Goal: Task Accomplishment & Management: Complete application form

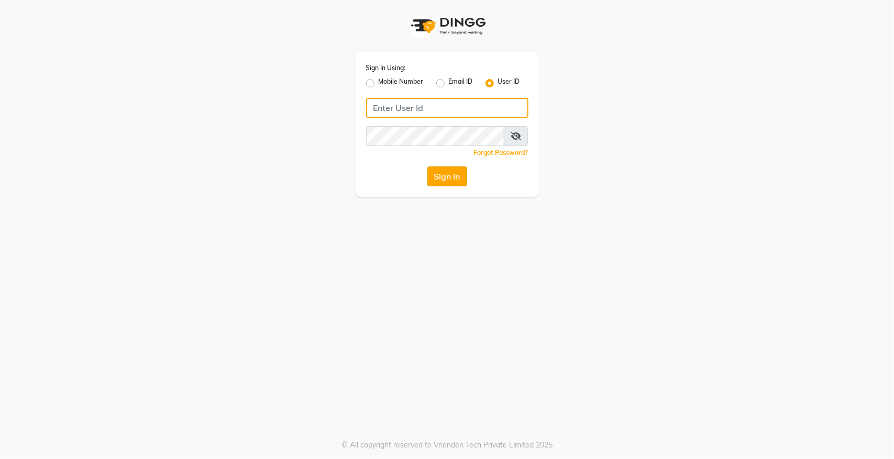
type input "hairempire"
click at [452, 174] on button "Sign In" at bounding box center [448, 177] width 40 height 20
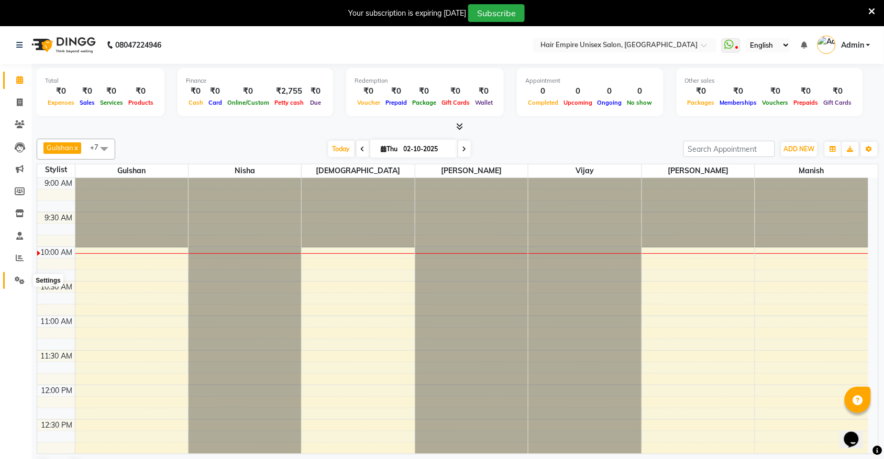
drag, startPoint x: 21, startPoint y: 280, endPoint x: 40, endPoint y: 276, distance: 19.3
click at [21, 281] on icon at bounding box center [20, 281] width 10 height 8
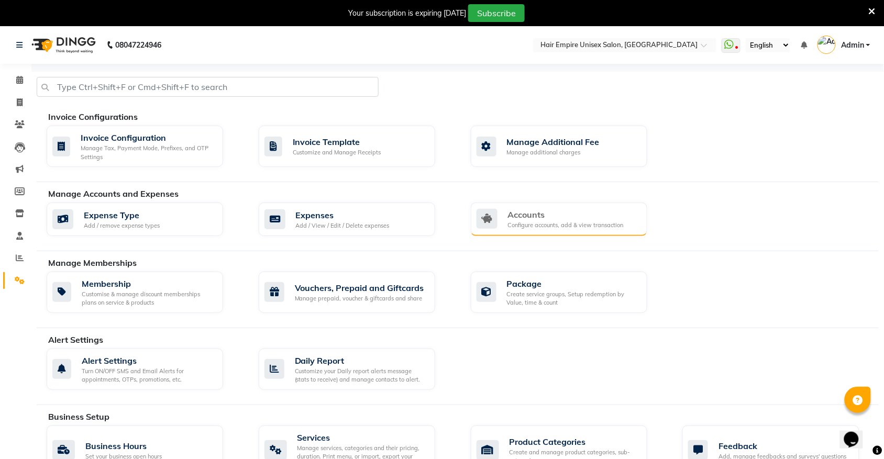
click at [528, 214] on div "Accounts" at bounding box center [566, 215] width 116 height 13
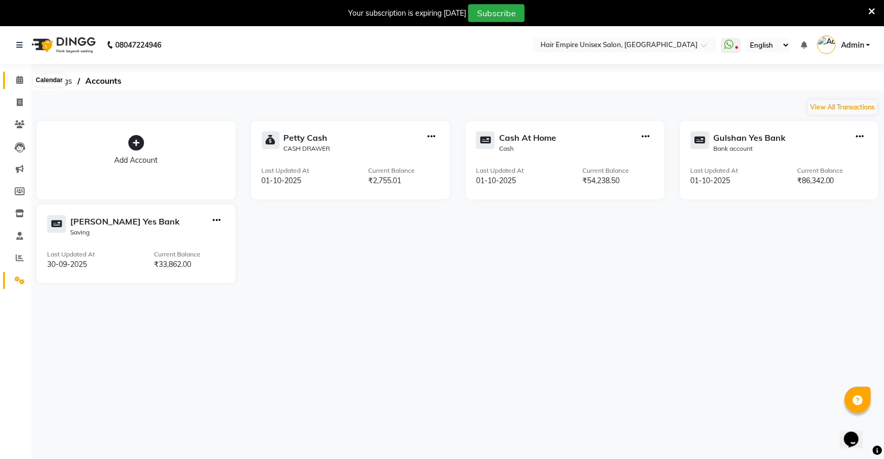
click at [17, 80] on icon at bounding box center [19, 80] width 7 height 8
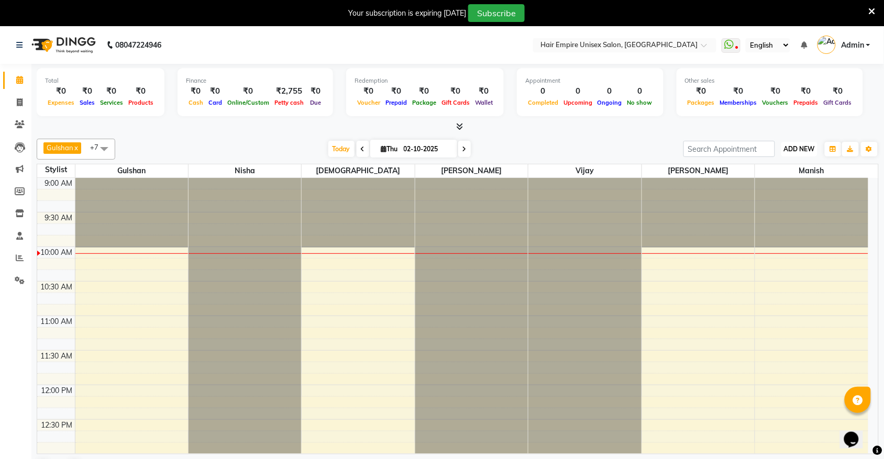
click at [799, 147] on span "ADD NEW" at bounding box center [799, 149] width 31 height 8
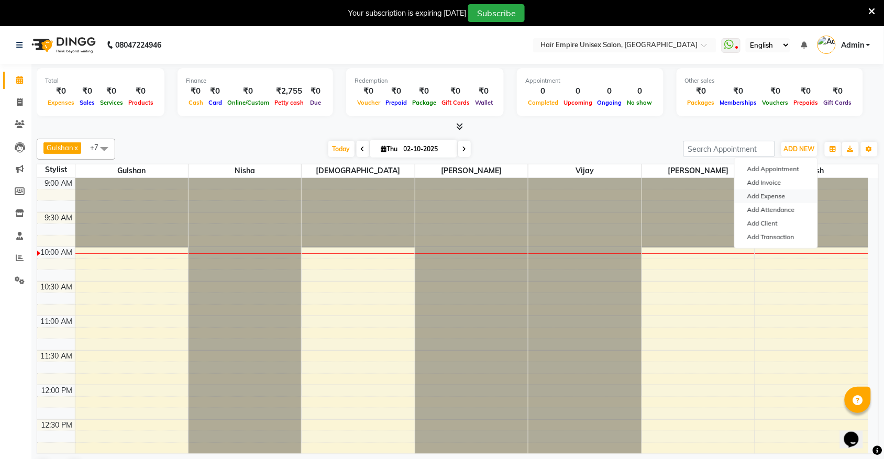
click at [776, 198] on link "Add Expense" at bounding box center [776, 197] width 83 height 14
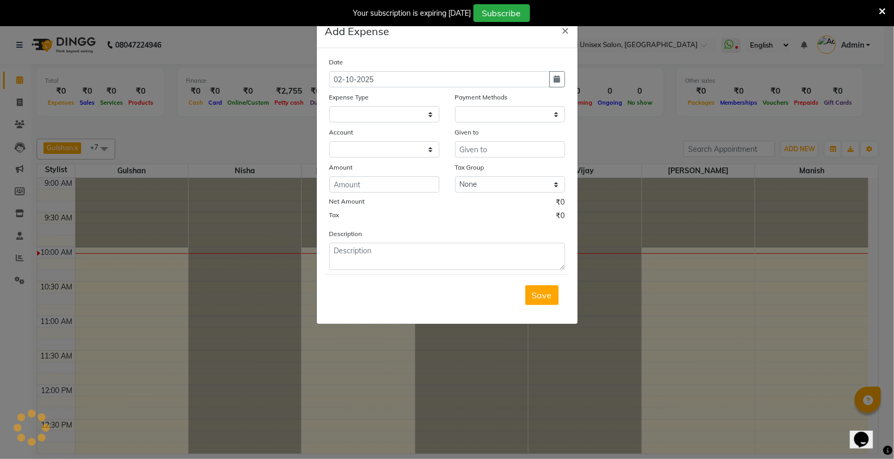
select select "1"
select select "3957"
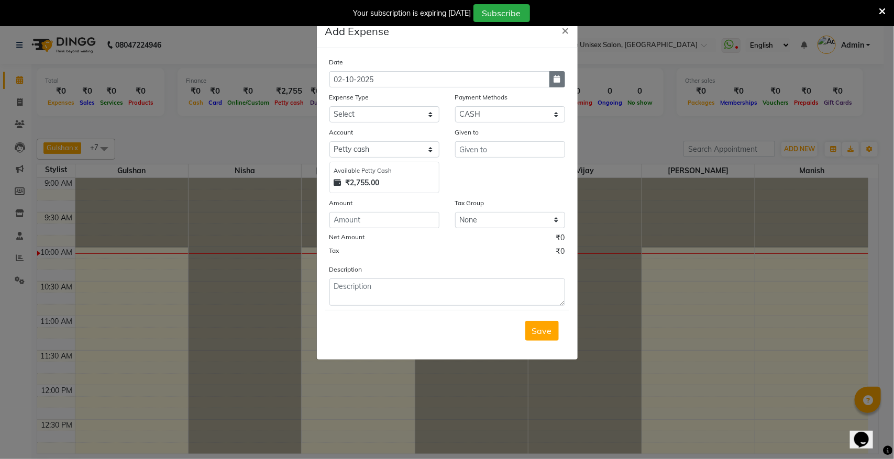
click at [561, 83] on button "button" at bounding box center [558, 79] width 16 height 16
select select "10"
select select "2025"
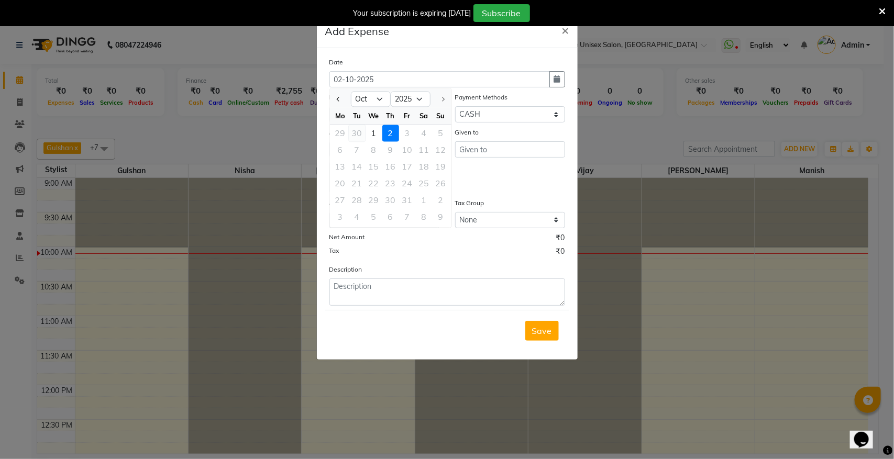
click at [360, 129] on div "30" at bounding box center [357, 133] width 17 height 17
type input "30-09-2025"
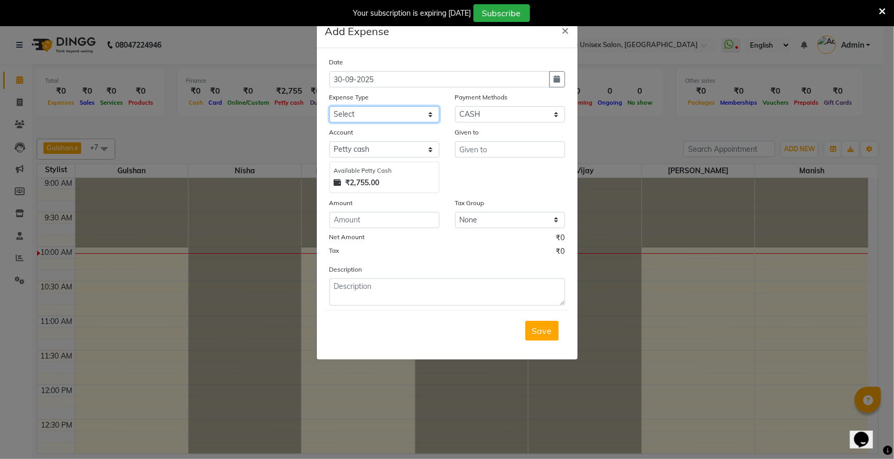
click at [374, 110] on select "Select Advance Salary Bank charges Cash transfer to bank donation Electricity B…" at bounding box center [385, 114] width 110 height 16
select select "8821"
click at [330, 106] on select "Select Advance Salary Bank charges Cash transfer to bank donation Electricity B…" at bounding box center [385, 114] width 110 height 16
click at [533, 117] on select "Select PayTM CASH PhonePe Wallet" at bounding box center [510, 114] width 110 height 16
select select "7"
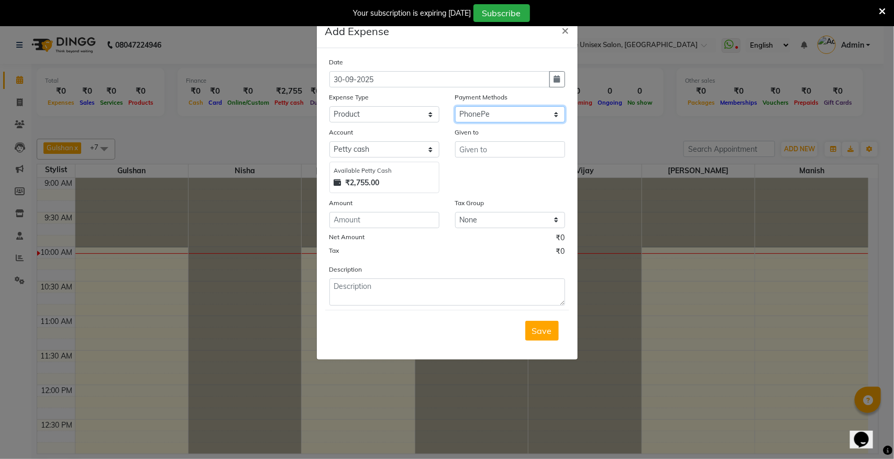
click at [455, 106] on select "Select PayTM CASH PhonePe Wallet" at bounding box center [510, 114] width 110 height 16
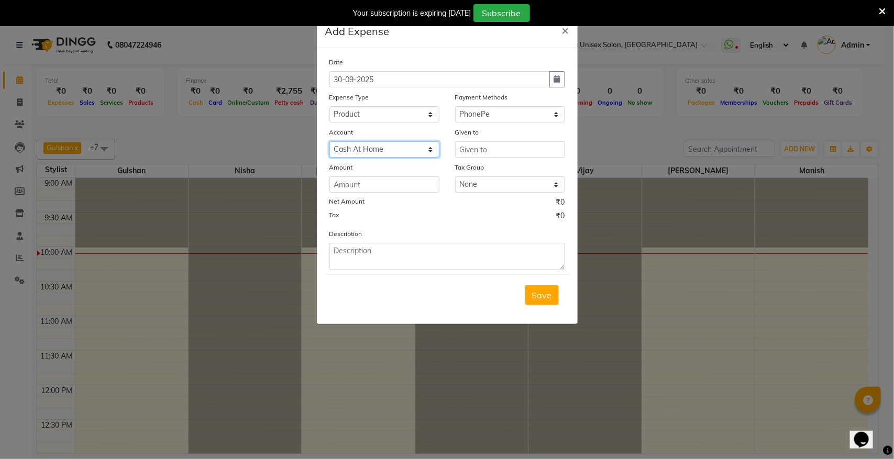
click at [402, 149] on select "Select Cash At Home Gulshan Yes Bank Ashu Yes Bank" at bounding box center [385, 149] width 110 height 16
select select "6132"
click at [330, 141] on select "Select Cash At Home Gulshan Yes Bank Ashu Yes Bank" at bounding box center [385, 149] width 110 height 16
click at [470, 151] on input "text" at bounding box center [510, 149] width 110 height 16
type input "w one"
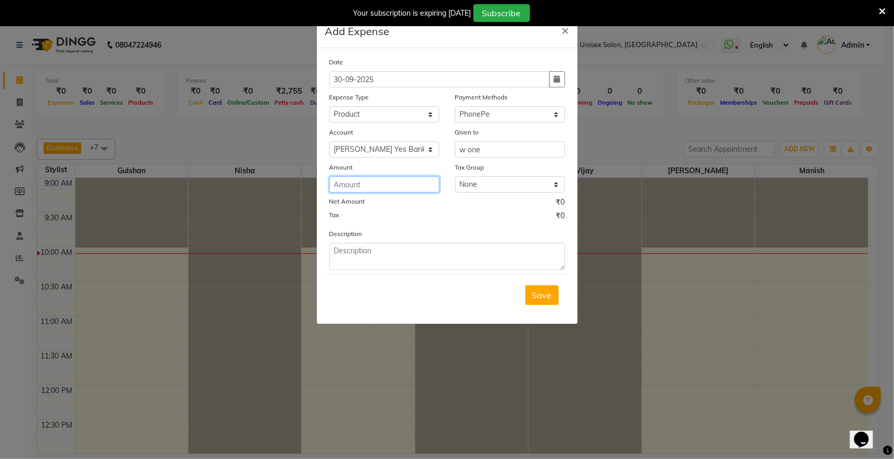
click at [388, 190] on input "number" at bounding box center [385, 185] width 110 height 16
type input "10000"
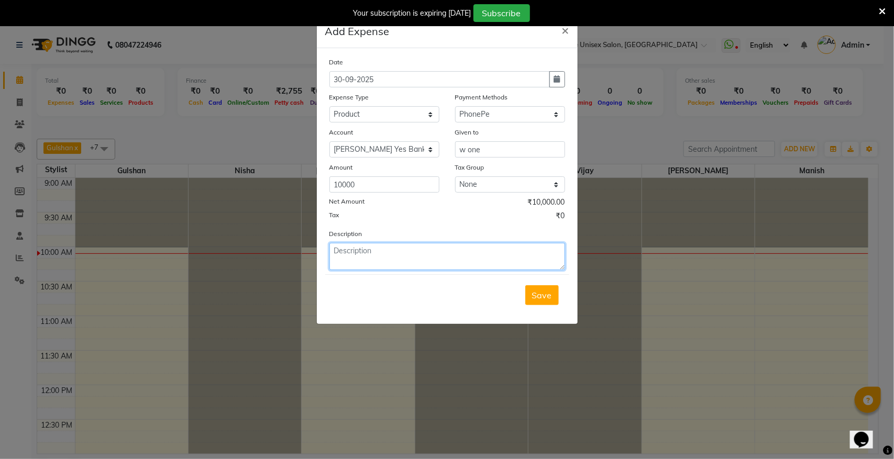
click at [378, 260] on textarea at bounding box center [448, 256] width 236 height 27
type textarea "w one product payment"
click at [547, 293] on span "Save" at bounding box center [542, 295] width 20 height 10
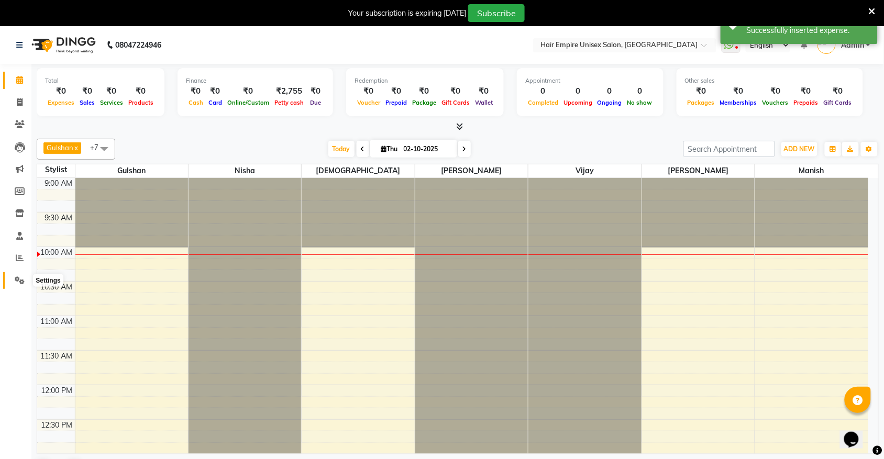
click at [19, 284] on span at bounding box center [19, 281] width 18 height 12
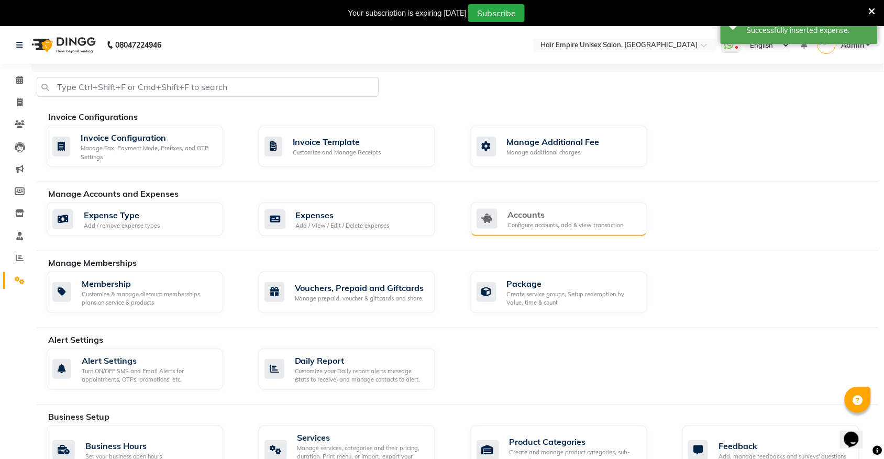
click at [569, 231] on div "Accounts Configure accounts, add & view transaction" at bounding box center [559, 220] width 177 height 34
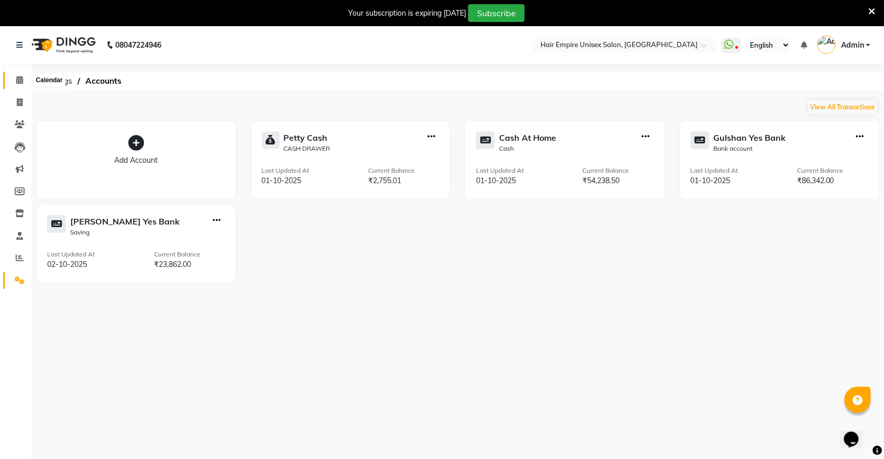
click at [16, 80] on icon at bounding box center [19, 80] width 7 height 8
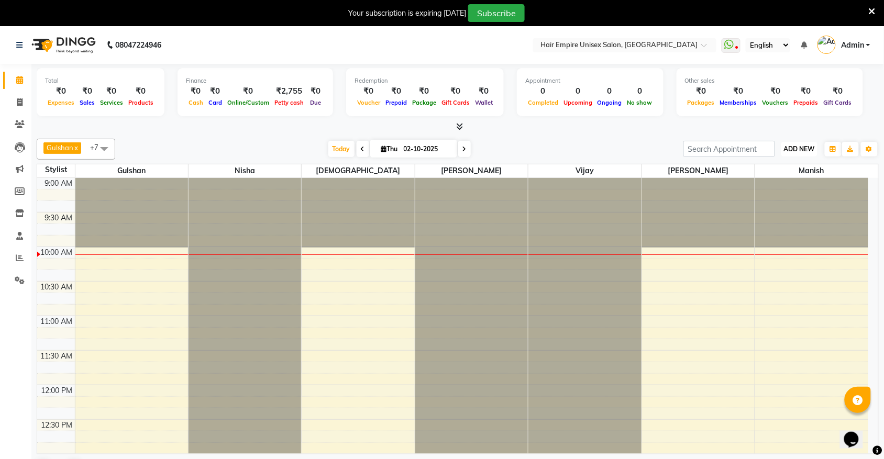
click at [792, 148] on span "ADD NEW" at bounding box center [799, 149] width 31 height 8
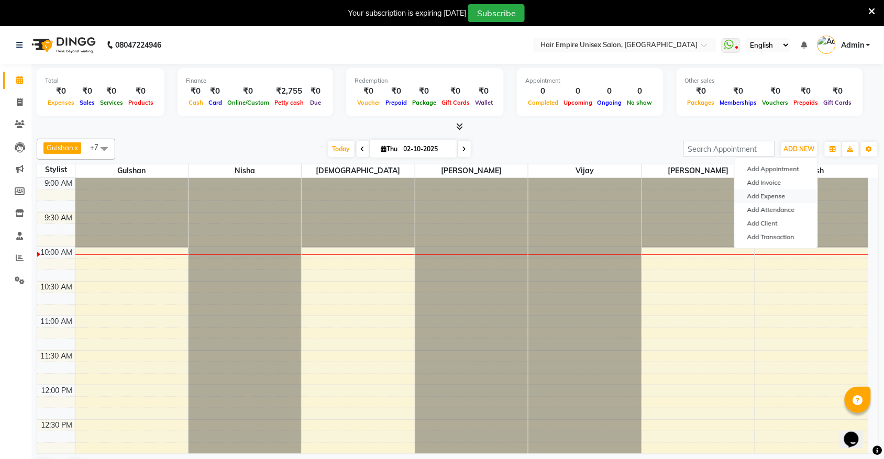
click at [776, 192] on link "Add Expense" at bounding box center [776, 197] width 83 height 14
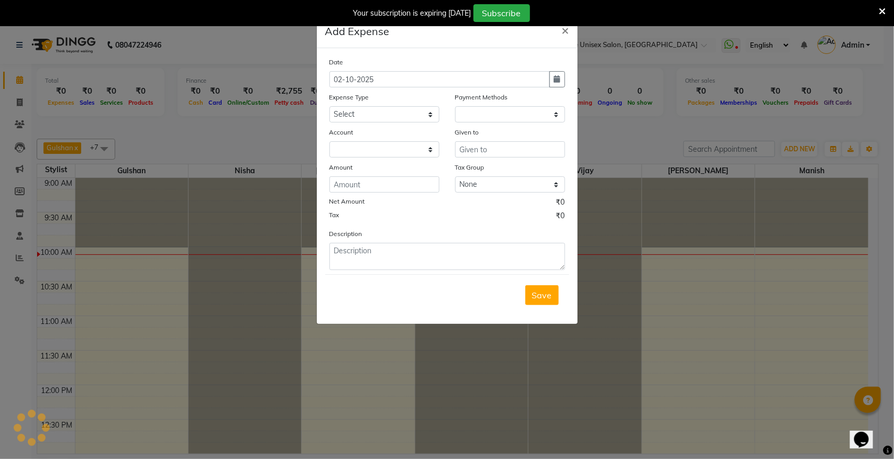
select select "1"
select select "3957"
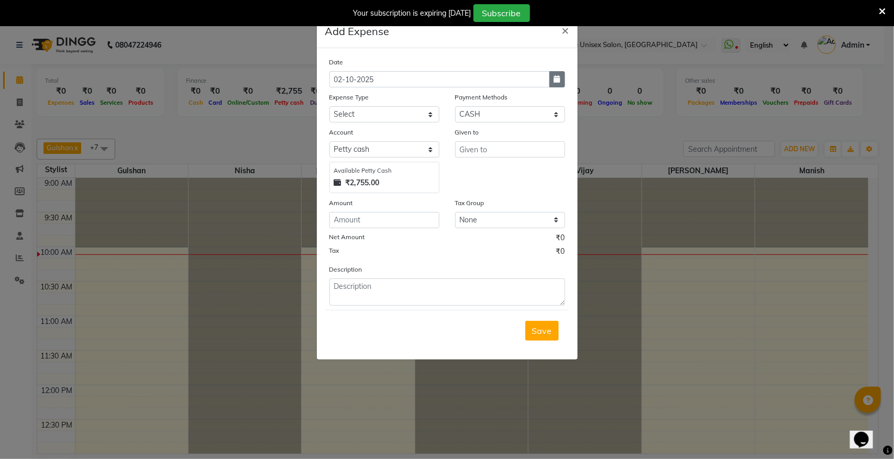
click at [564, 85] on button "button" at bounding box center [558, 79] width 16 height 16
select select "10"
select select "2025"
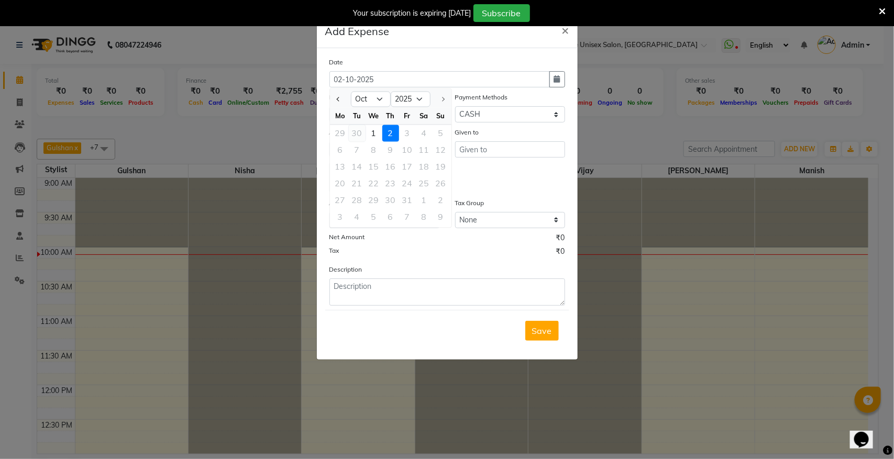
click at [357, 127] on div "30" at bounding box center [357, 133] width 17 height 17
type input "30-09-2025"
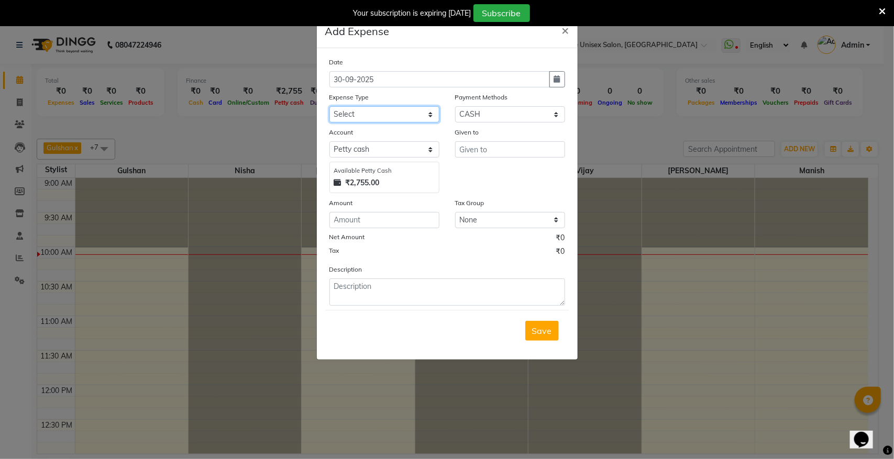
click at [376, 106] on select "Select Advance Salary Bank charges Cash transfer to bank donation Electricity B…" at bounding box center [385, 114] width 110 height 16
select select "8829"
click at [330, 106] on select "Select Advance Salary Bank charges Cash transfer to bank donation Electricity B…" at bounding box center [385, 114] width 110 height 16
click at [498, 118] on select "Select PayTM CASH PhonePe Wallet" at bounding box center [510, 114] width 110 height 16
select select "6"
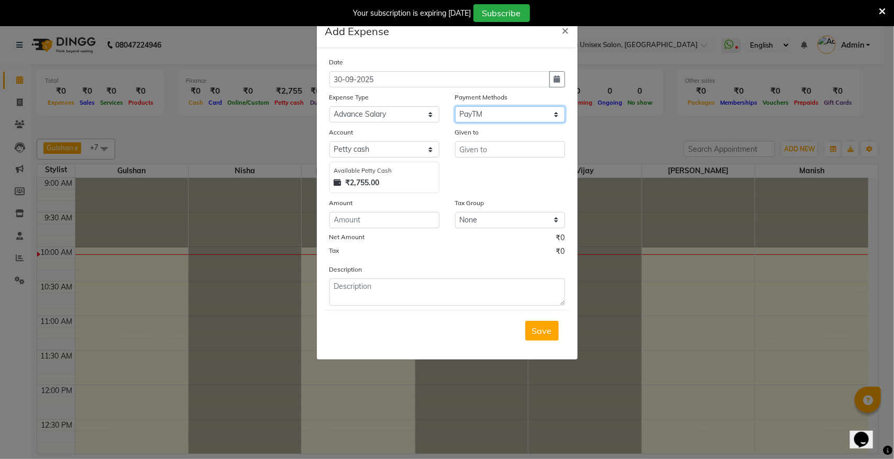
click at [455, 106] on select "Select PayTM CASH PhonePe Wallet" at bounding box center [510, 114] width 110 height 16
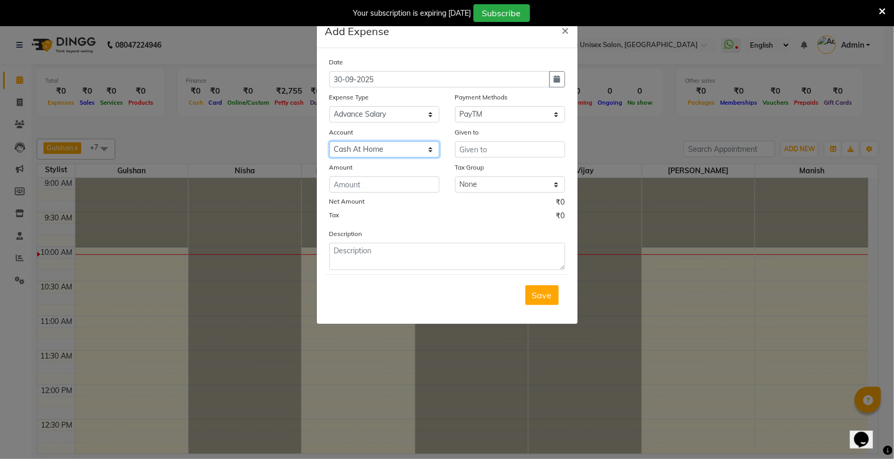
click at [396, 147] on select "Select Cash At Home Gulshan Yes Bank Ashu Yes Bank" at bounding box center [385, 149] width 110 height 16
select select "3997"
click at [330, 141] on select "Select Cash At Home Gulshan Yes Bank Ashu Yes Bank" at bounding box center [385, 149] width 110 height 16
click at [517, 143] on input "text" at bounding box center [510, 149] width 110 height 16
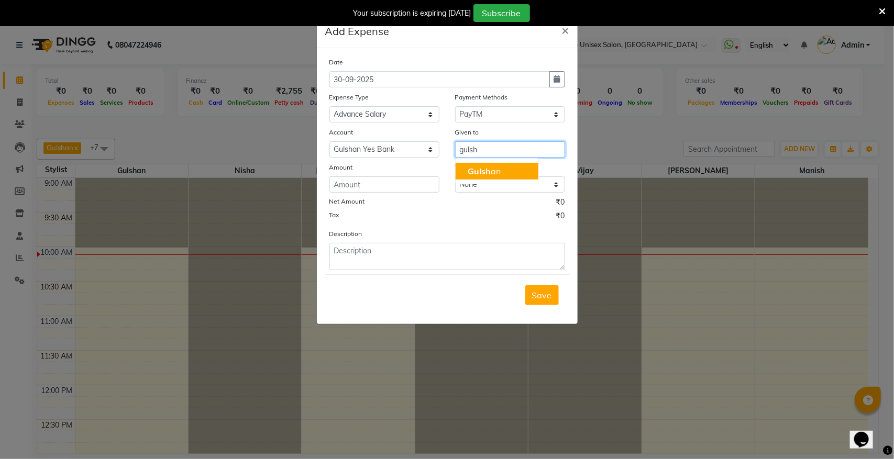
click at [496, 169] on ngb-highlight "Gulsh an" at bounding box center [484, 171] width 33 height 10
type input "Gulshan"
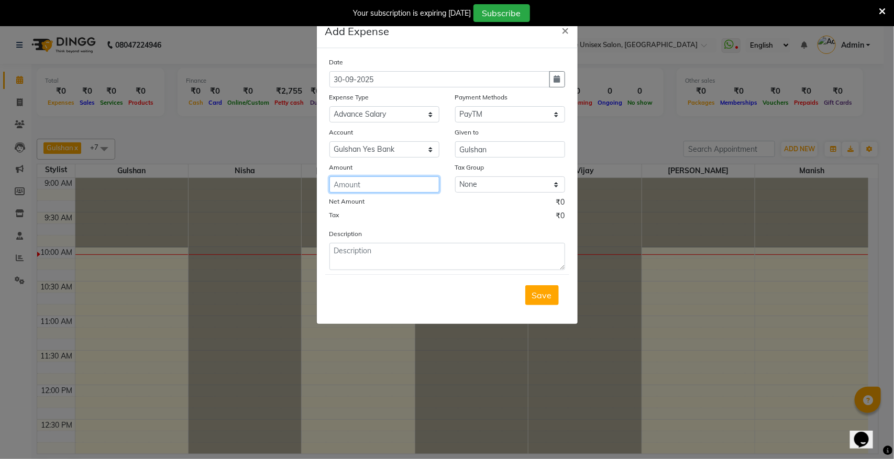
click at [424, 187] on input "number" at bounding box center [385, 185] width 110 height 16
type input "5000"
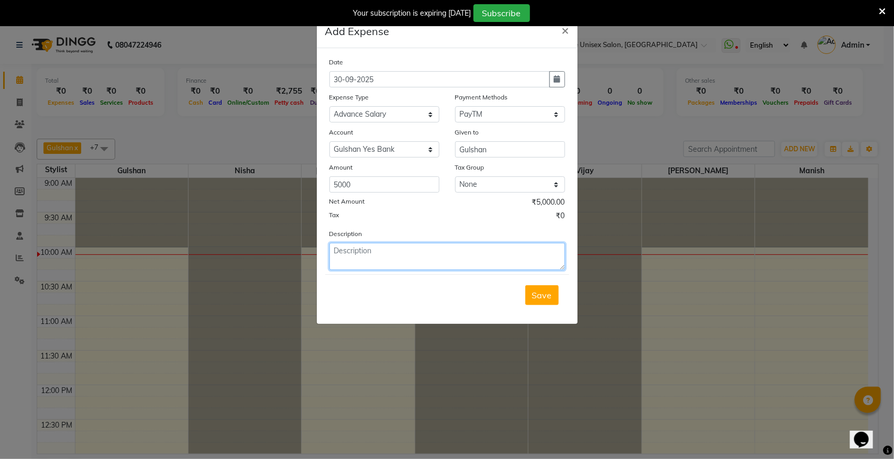
click at [359, 252] on textarea at bounding box center [448, 256] width 236 height 27
type textarea "gulshan adv sep 5000"
click at [542, 297] on span "Save" at bounding box center [542, 295] width 20 height 10
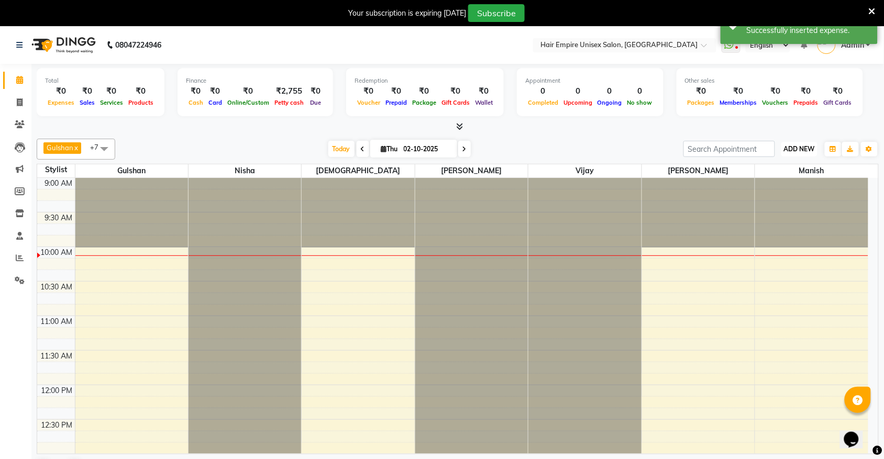
click at [800, 150] on span "ADD NEW" at bounding box center [799, 149] width 31 height 8
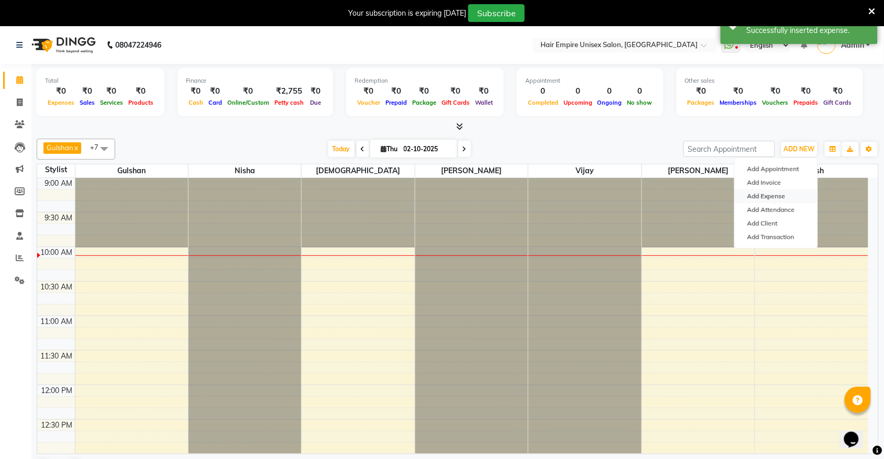
click at [772, 198] on link "Add Expense" at bounding box center [776, 197] width 83 height 14
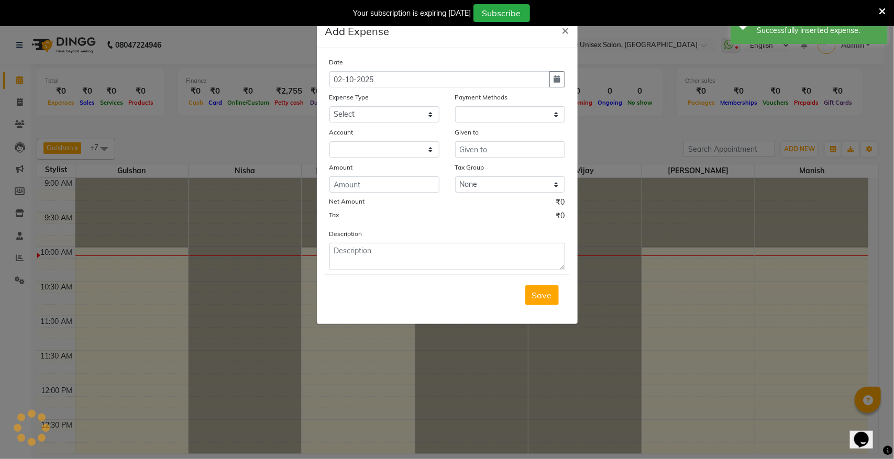
select select "1"
select select "3957"
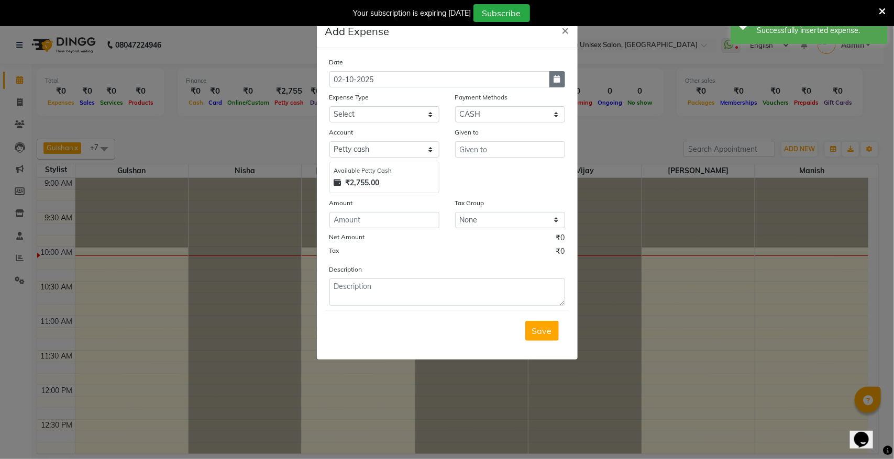
click at [552, 78] on button "button" at bounding box center [558, 79] width 16 height 16
select select "10"
select select "2025"
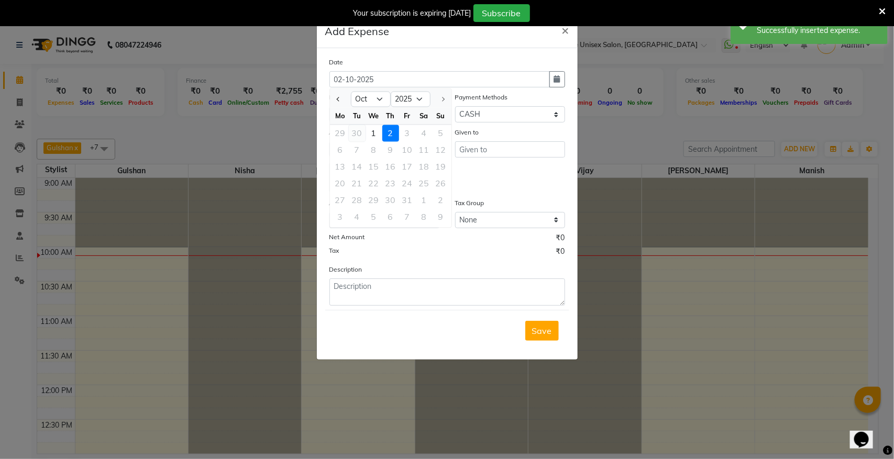
click at [355, 134] on div "30" at bounding box center [357, 133] width 17 height 17
type input "30-09-2025"
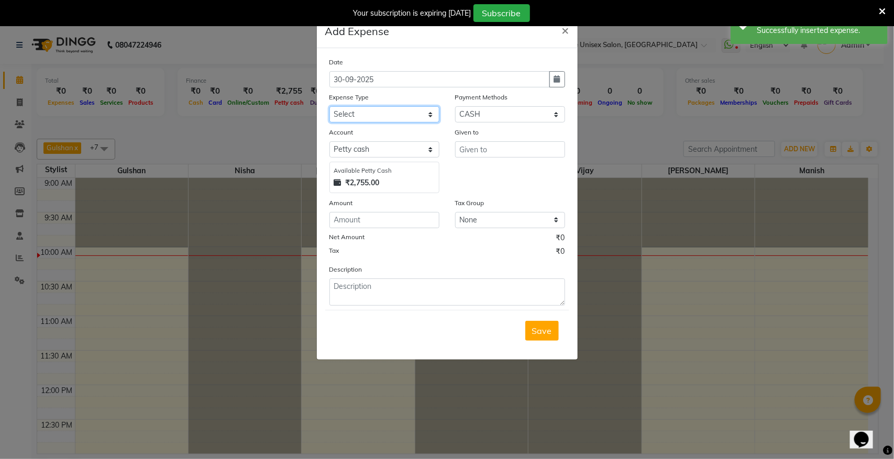
click at [391, 117] on select "Select Advance Salary Bank charges Cash transfer to bank donation Electricity B…" at bounding box center [385, 114] width 110 height 16
select select "8829"
click at [330, 106] on select "Select Advance Salary Bank charges Cash transfer to bank donation Electricity B…" at bounding box center [385, 114] width 110 height 16
click at [499, 118] on select "Select PayTM CASH PhonePe Wallet" at bounding box center [510, 114] width 110 height 16
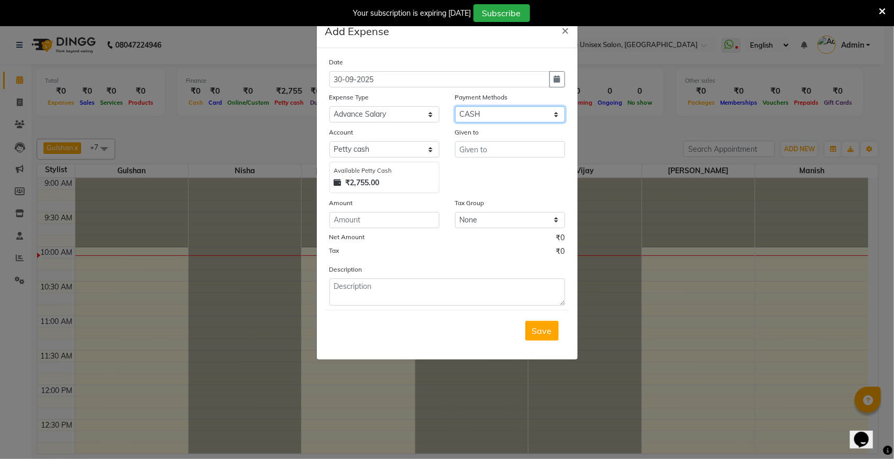
select select "11"
click at [455, 106] on select "Select PayTM CASH PhonePe Wallet" at bounding box center [510, 114] width 110 height 16
select select "3958"
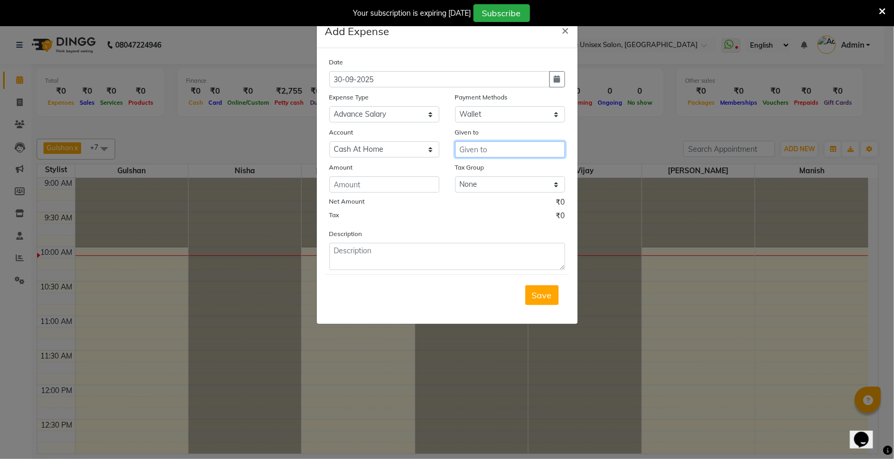
click at [504, 151] on input "text" at bounding box center [510, 149] width 110 height 16
click at [499, 168] on ngb-highlight "Gu lshan" at bounding box center [507, 171] width 79 height 10
type input "Gulshan"
click at [406, 188] on input "number" at bounding box center [385, 185] width 110 height 16
type input "6000"
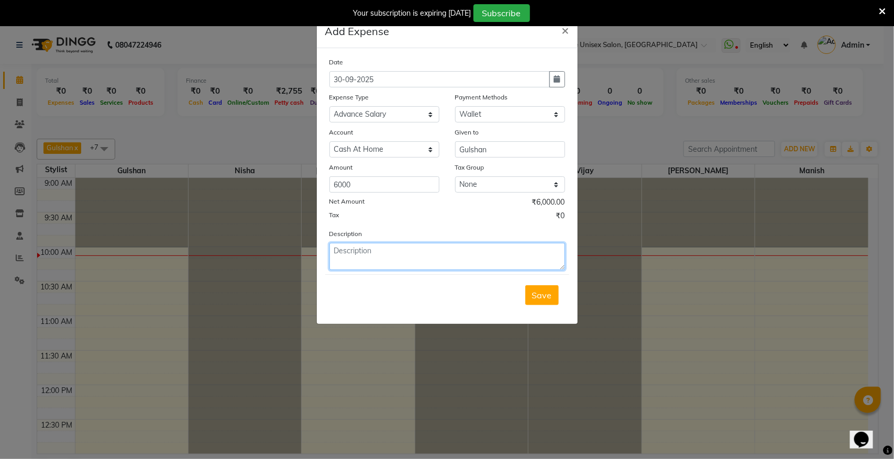
click at [386, 245] on textarea at bounding box center [448, 256] width 236 height 27
type textarea "gulshan adv sep 6000"
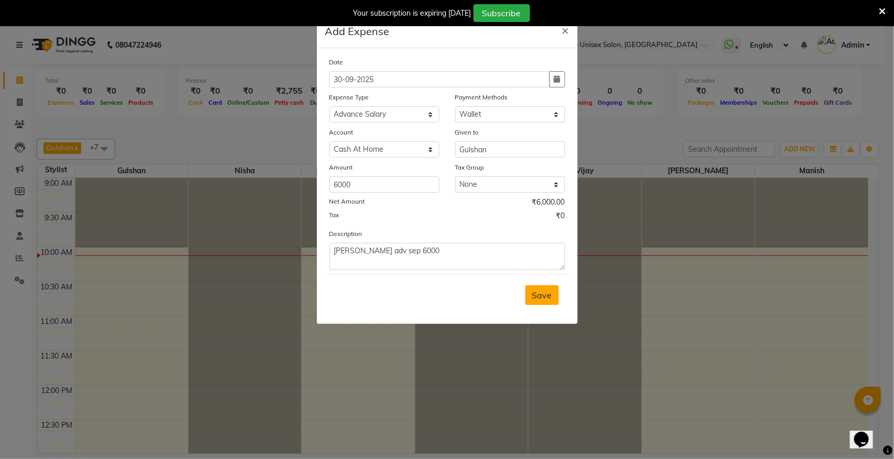
click at [541, 299] on button "Save" at bounding box center [542, 296] width 34 height 20
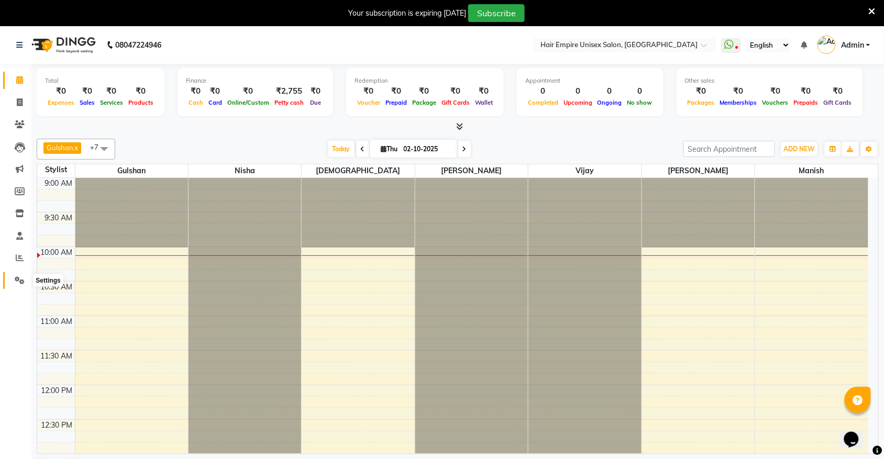
click at [19, 283] on icon at bounding box center [20, 281] width 10 height 8
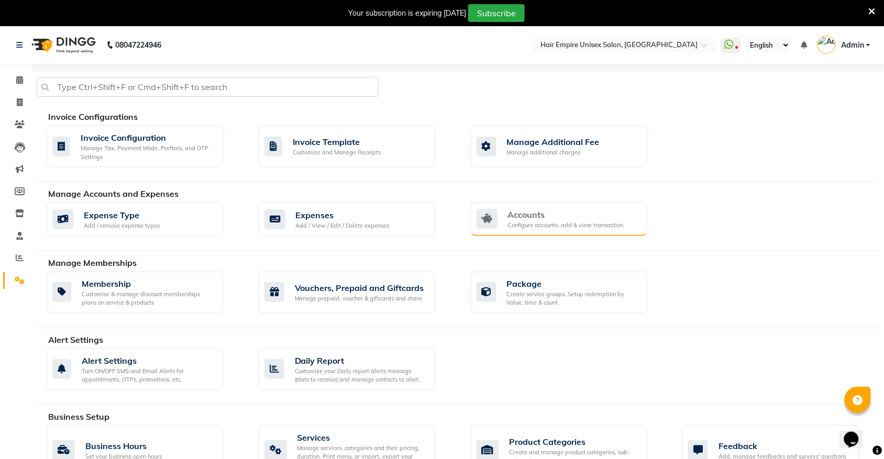
click at [557, 215] on div "Accounts" at bounding box center [566, 215] width 116 height 13
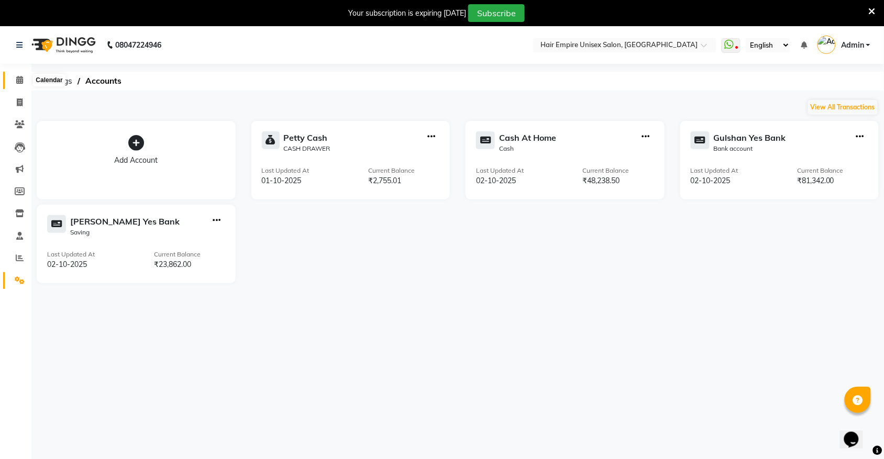
click at [16, 81] on icon at bounding box center [19, 80] width 7 height 8
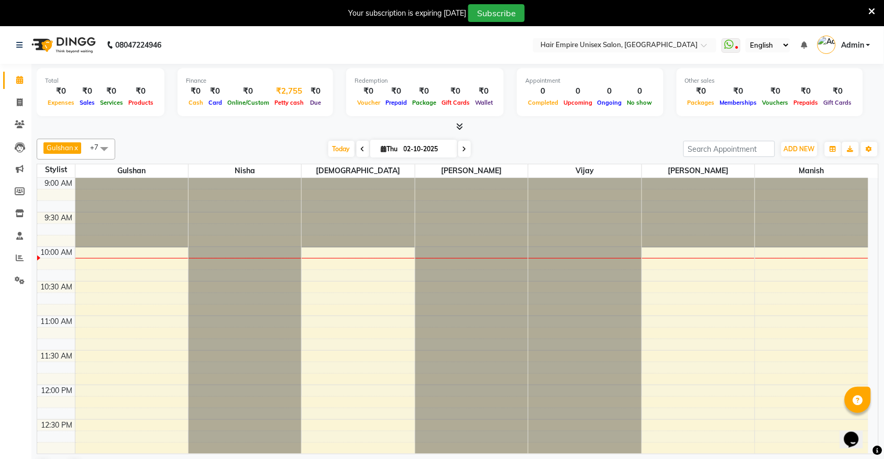
click at [283, 91] on div "₹2,755" at bounding box center [289, 91] width 35 height 12
select select "3957"
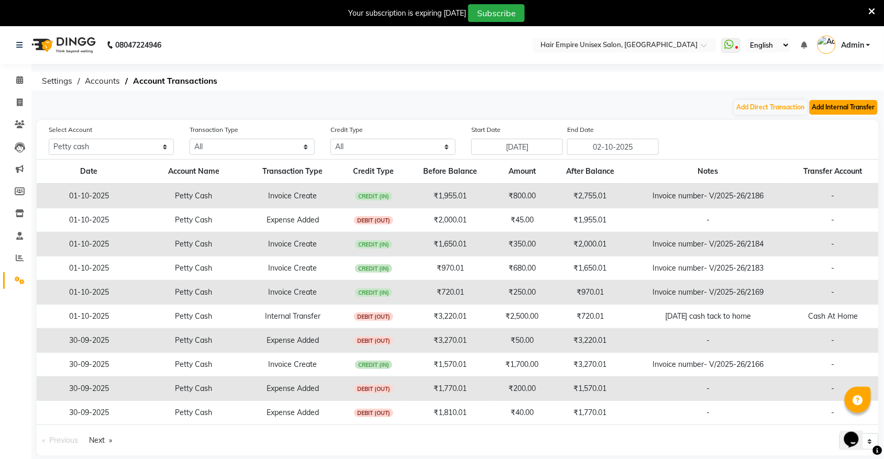
click at [845, 106] on button "Add Internal Transfer" at bounding box center [844, 107] width 68 height 15
select select "internal transfer"
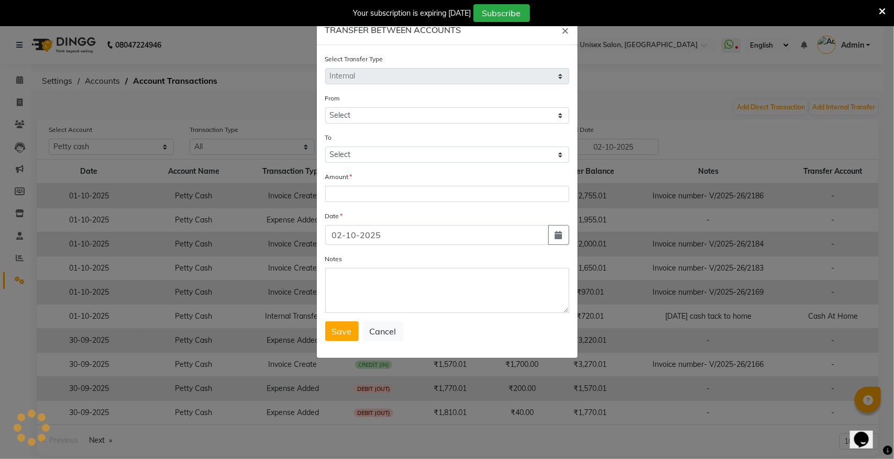
select select "3957"
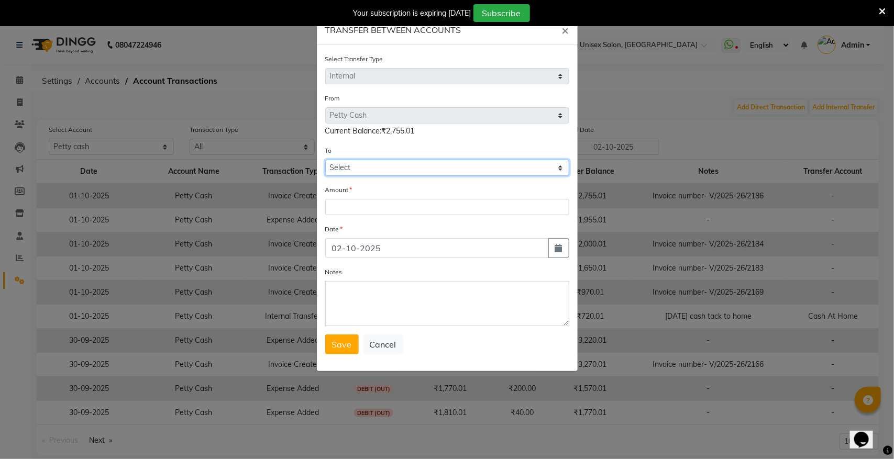
click at [386, 169] on select "Select [PERSON_NAME] Cash Cash At Home Gulshan Yes Bank [PERSON_NAME] Yes Bank" at bounding box center [447, 168] width 244 height 16
select select "3958"
click at [325, 160] on select "Select [PERSON_NAME] Cash Cash At Home Gulshan Yes Bank [PERSON_NAME] Yes Bank" at bounding box center [447, 168] width 244 height 16
click at [395, 206] on input "number" at bounding box center [447, 207] width 244 height 16
type input "900"
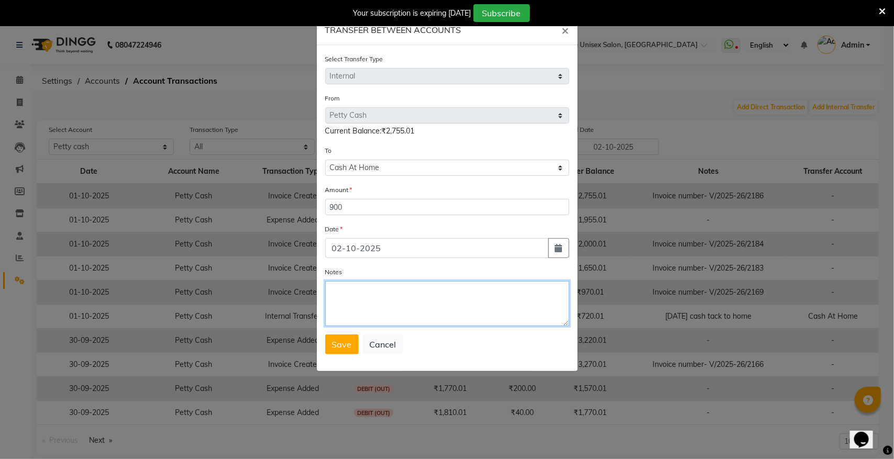
click at [367, 310] on textarea "Notes" at bounding box center [447, 303] width 244 height 45
type textarea "[DATE] cash tack to home"
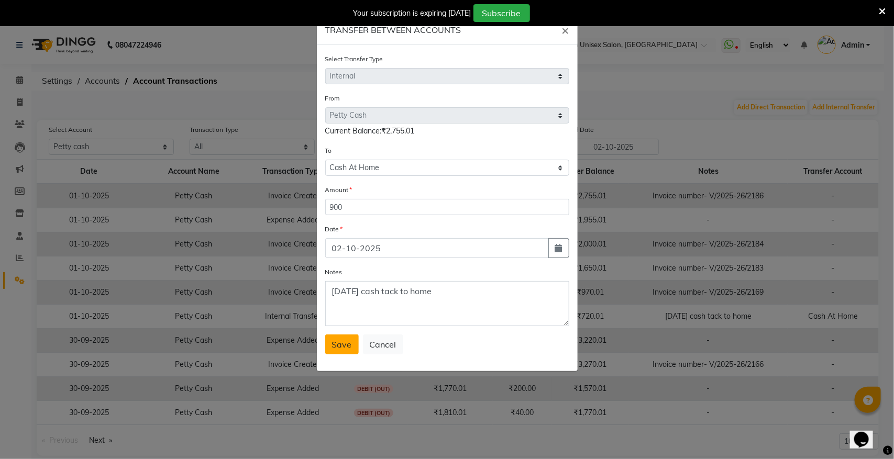
click at [342, 349] on button "Save" at bounding box center [342, 345] width 34 height 20
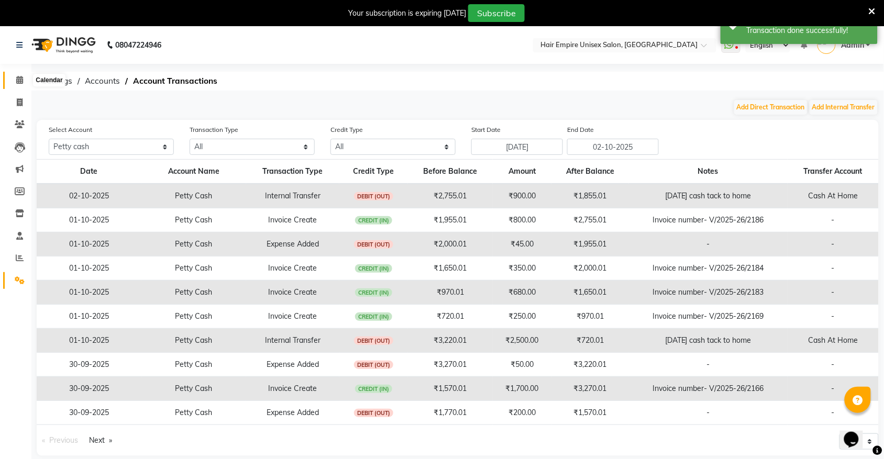
click at [19, 79] on icon at bounding box center [19, 80] width 7 height 8
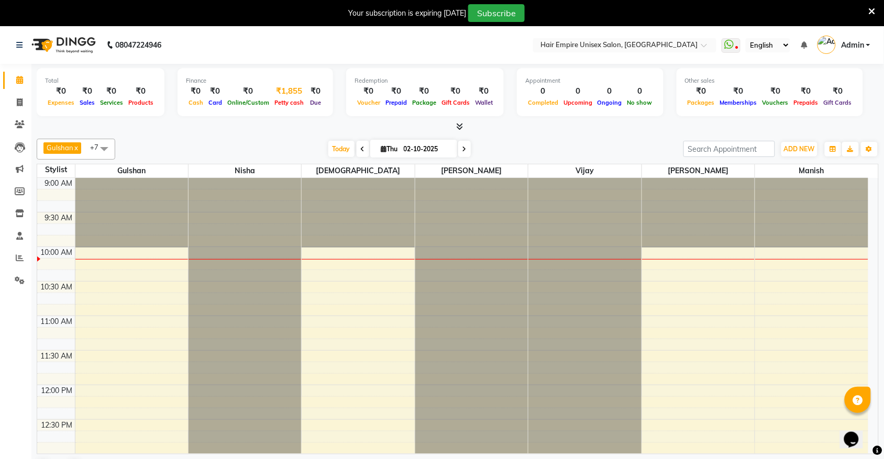
click at [289, 94] on div "₹1,855" at bounding box center [289, 91] width 35 height 12
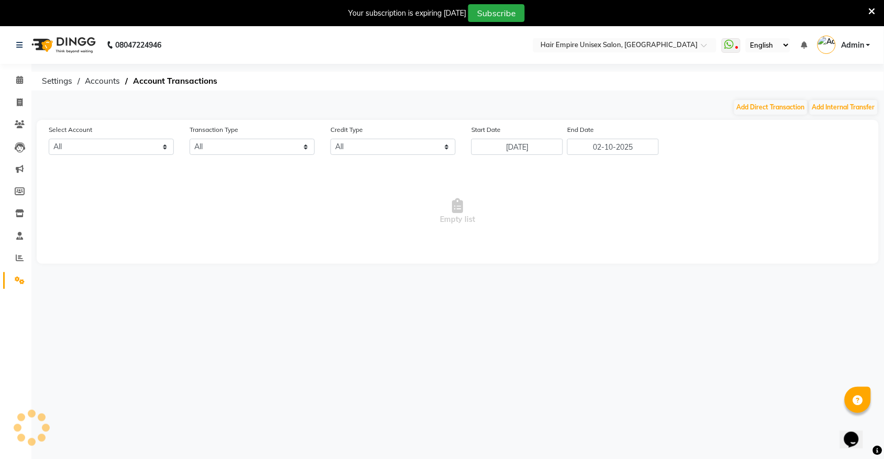
select select "3957"
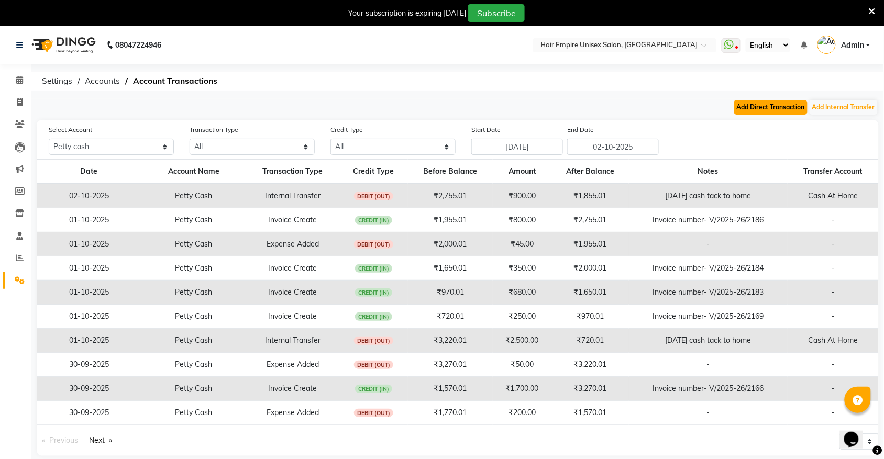
click at [743, 106] on button "Add Direct Transaction" at bounding box center [771, 107] width 73 height 15
select select "direct"
select select "3957"
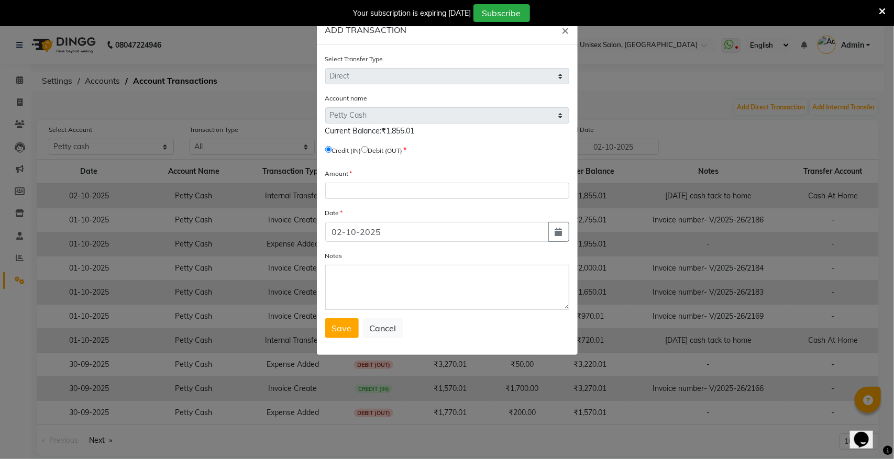
click at [368, 147] on input "radio" at bounding box center [365, 149] width 7 height 7
radio input "true"
click at [370, 190] on input "number" at bounding box center [447, 191] width 244 height 16
type input "100"
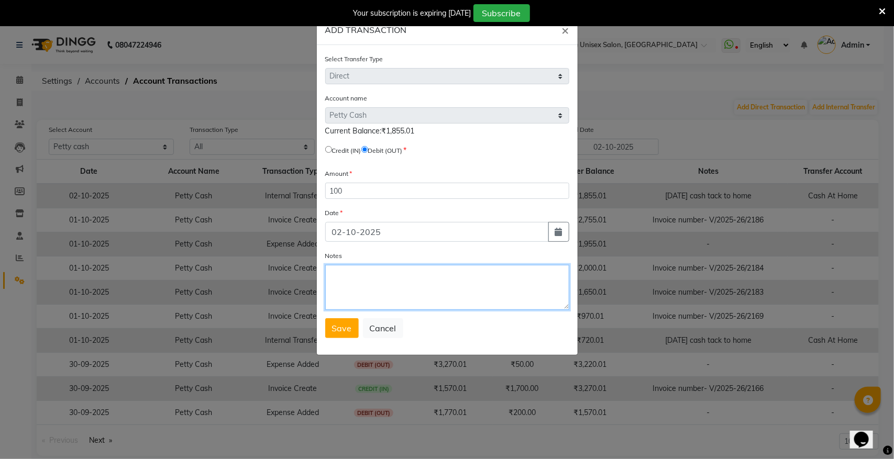
click at [360, 278] on textarea "Notes" at bounding box center [447, 287] width 244 height 45
type textarea "[DATE] tip"
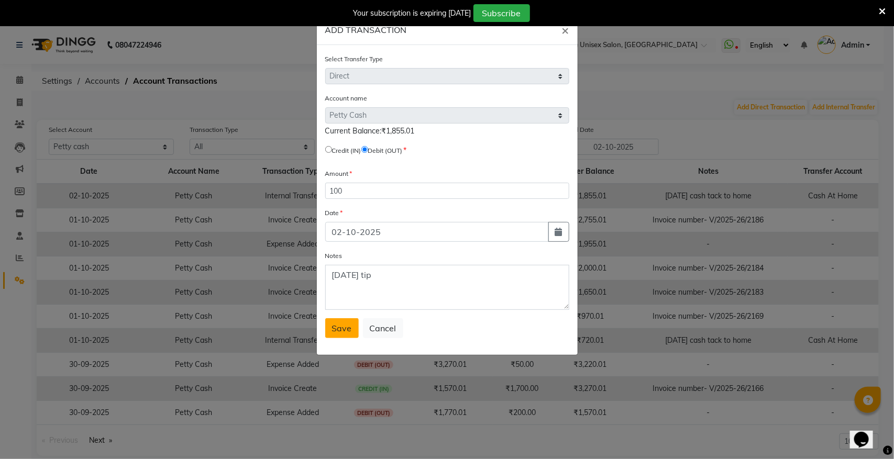
click at [342, 331] on span "Save" at bounding box center [342, 328] width 20 height 10
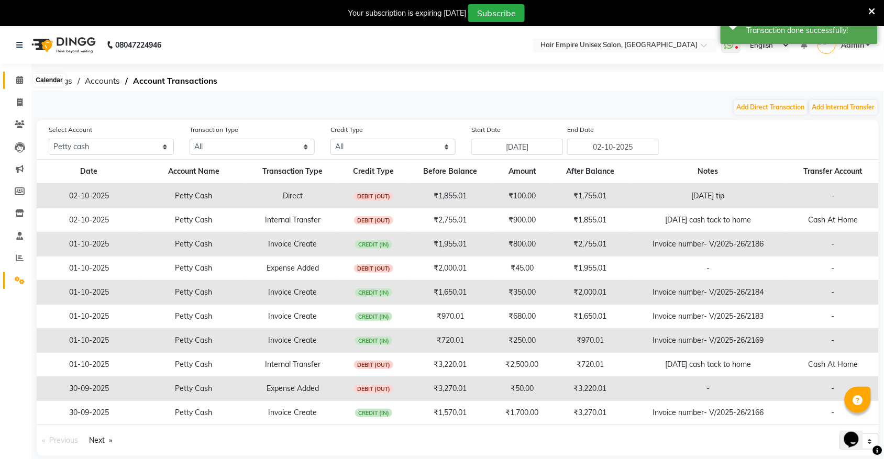
click at [19, 83] on icon at bounding box center [19, 80] width 7 height 8
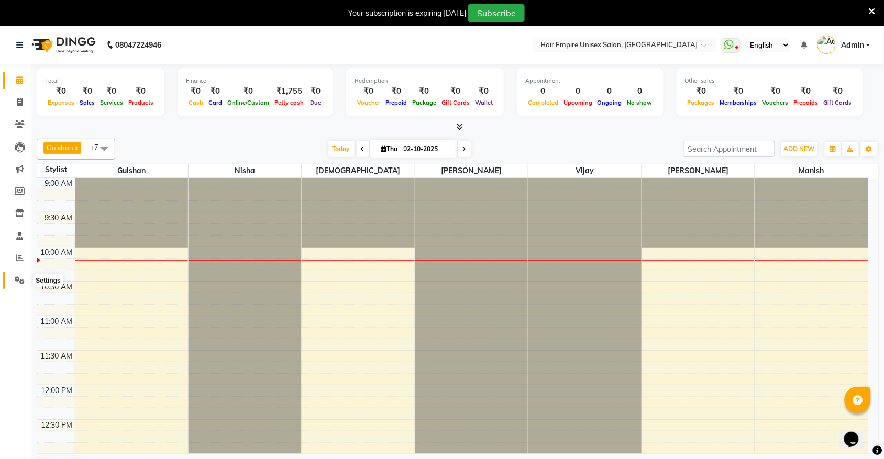
click at [19, 278] on icon at bounding box center [20, 281] width 10 height 8
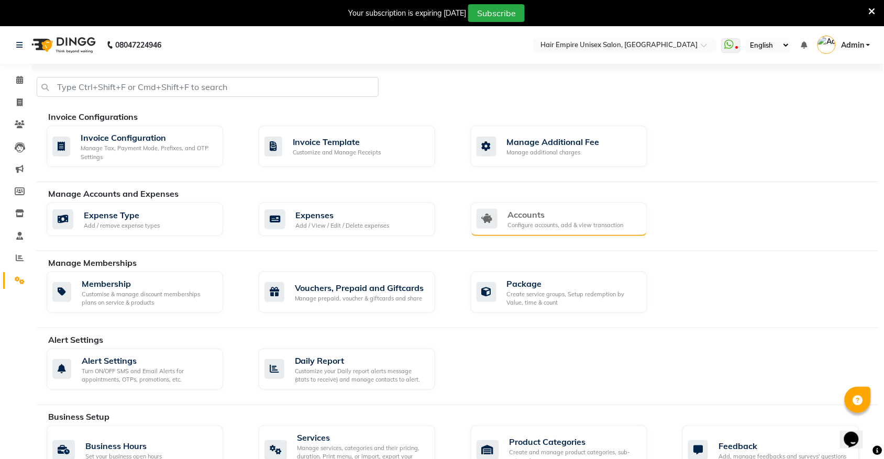
click at [582, 224] on div "Configure accounts, add & view transaction" at bounding box center [566, 225] width 116 height 9
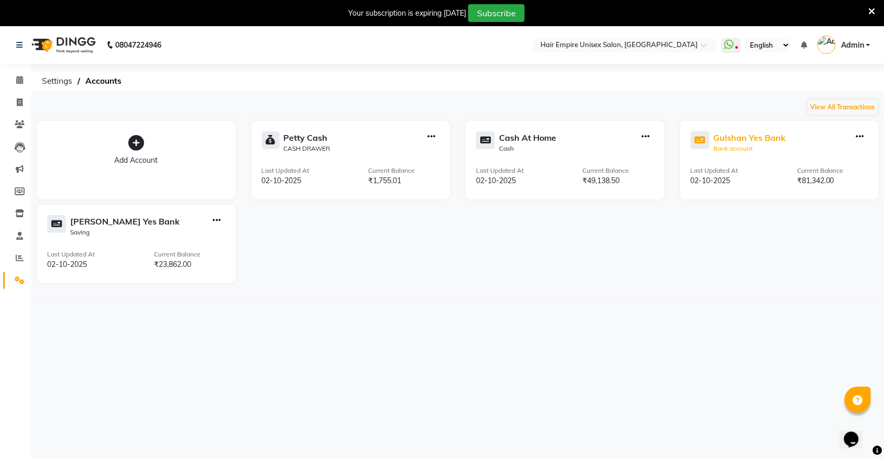
click at [746, 139] on div "Gulshan Yes Bank" at bounding box center [750, 138] width 72 height 13
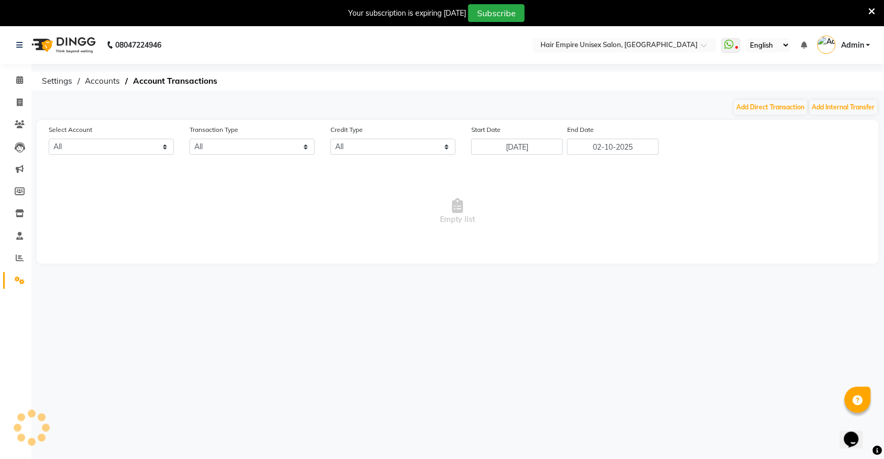
select select "3997"
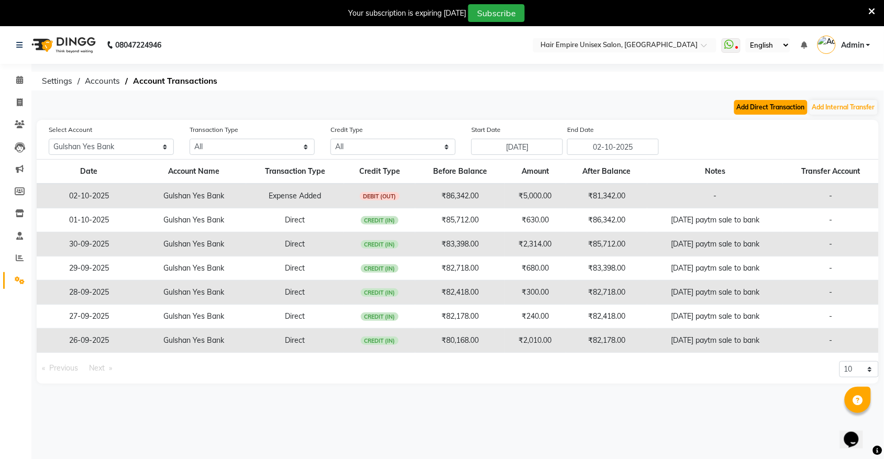
click at [786, 111] on button "Add Direct Transaction" at bounding box center [771, 107] width 73 height 15
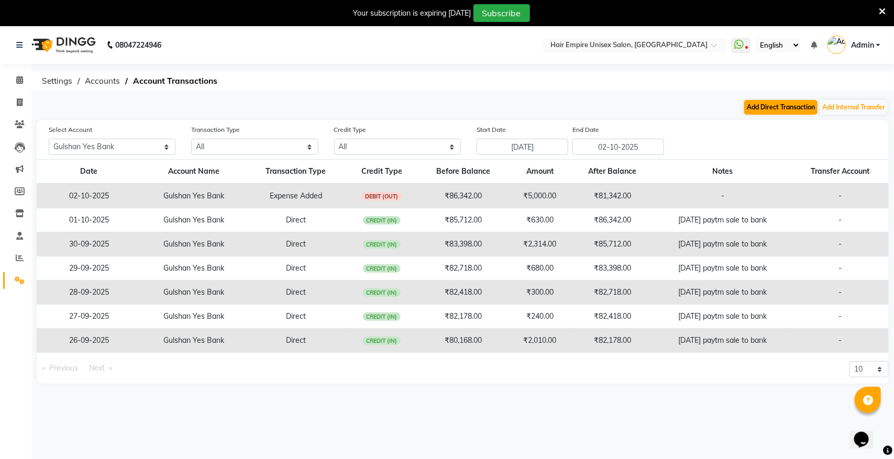
select select "direct"
select select "3997"
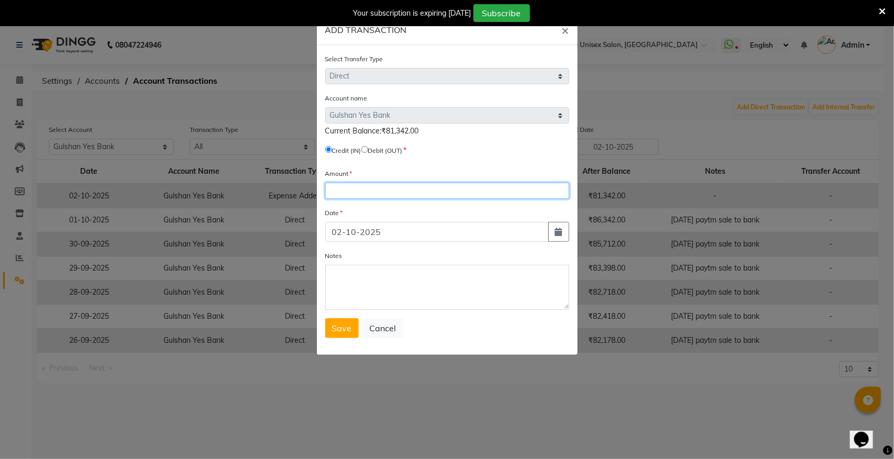
click at [354, 190] on input "number" at bounding box center [447, 191] width 244 height 16
type input "13120"
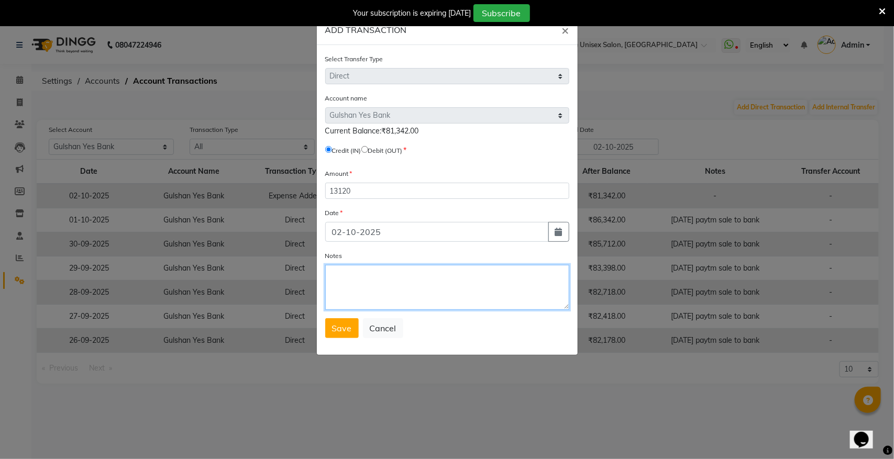
click at [346, 272] on textarea "Notes" at bounding box center [447, 287] width 244 height 45
type textarea "[DATE] paytm sale to bank"
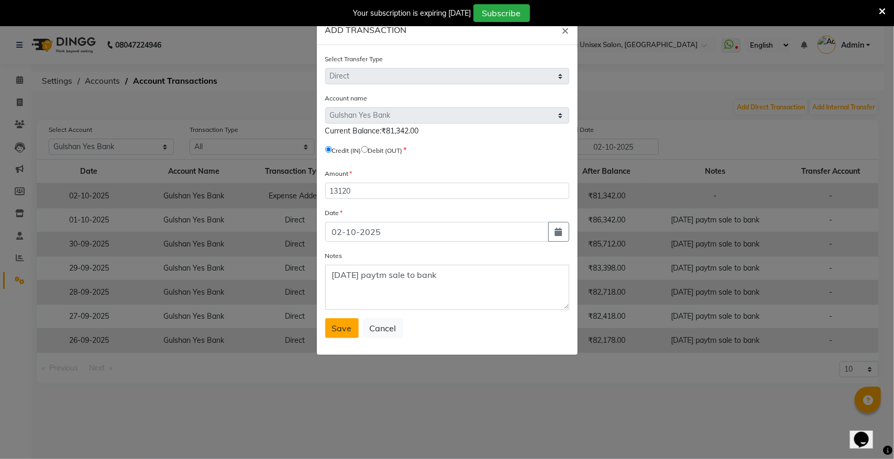
click at [339, 320] on button "Save" at bounding box center [342, 329] width 34 height 20
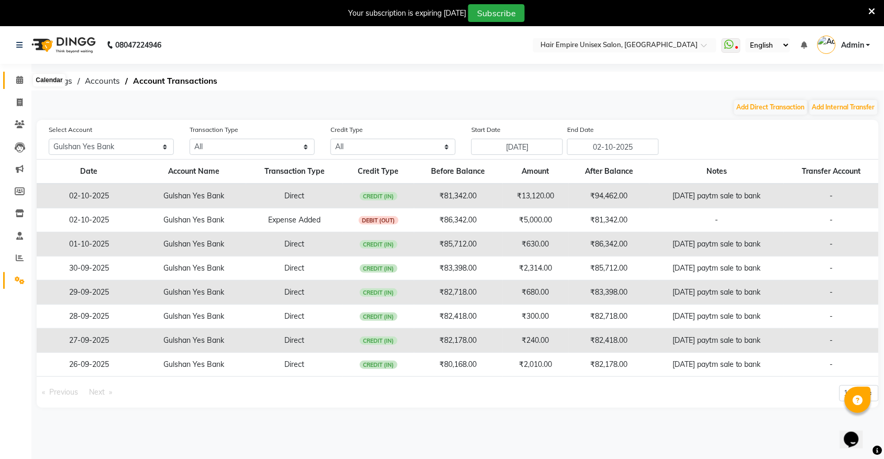
click at [22, 82] on icon at bounding box center [19, 80] width 7 height 8
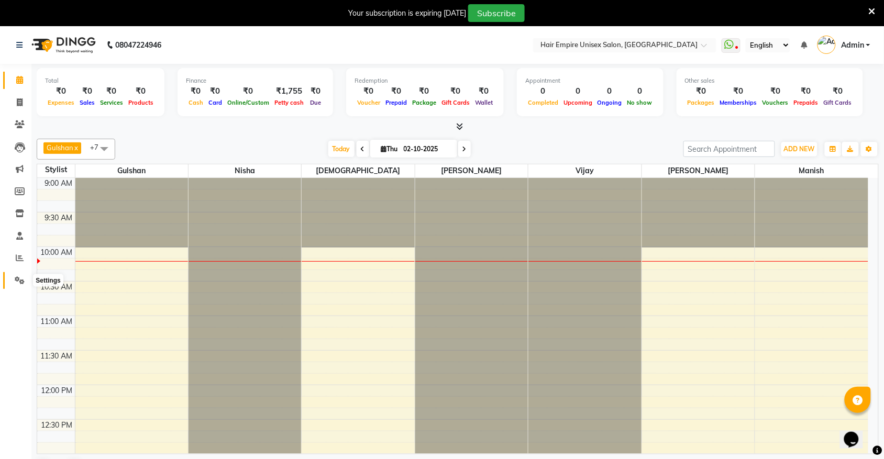
click at [17, 280] on icon at bounding box center [20, 281] width 10 height 8
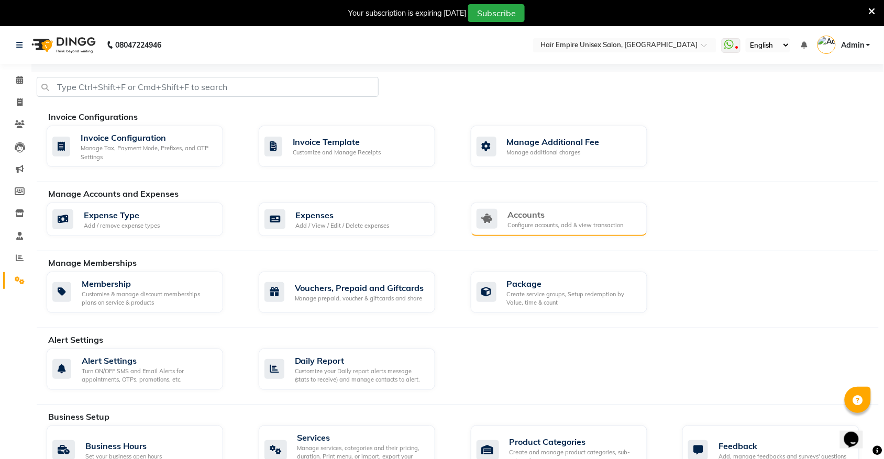
click at [591, 224] on div "Configure accounts, add & view transaction" at bounding box center [566, 225] width 116 height 9
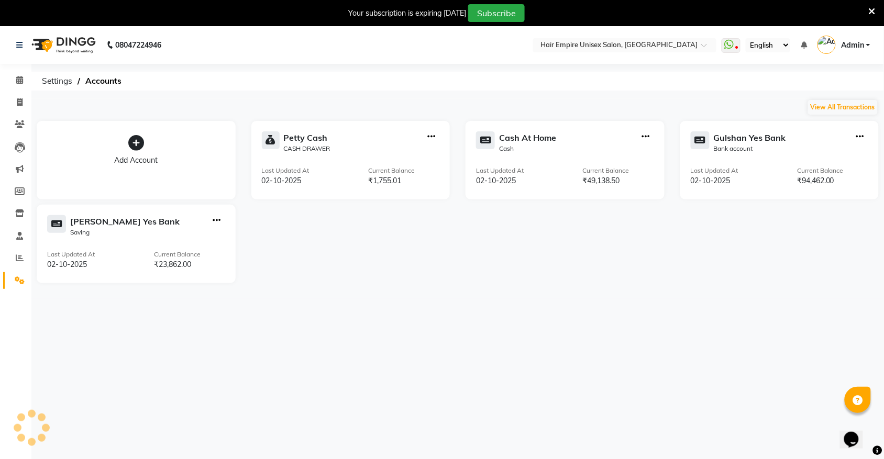
click at [873, 8] on icon at bounding box center [872, 11] width 7 height 9
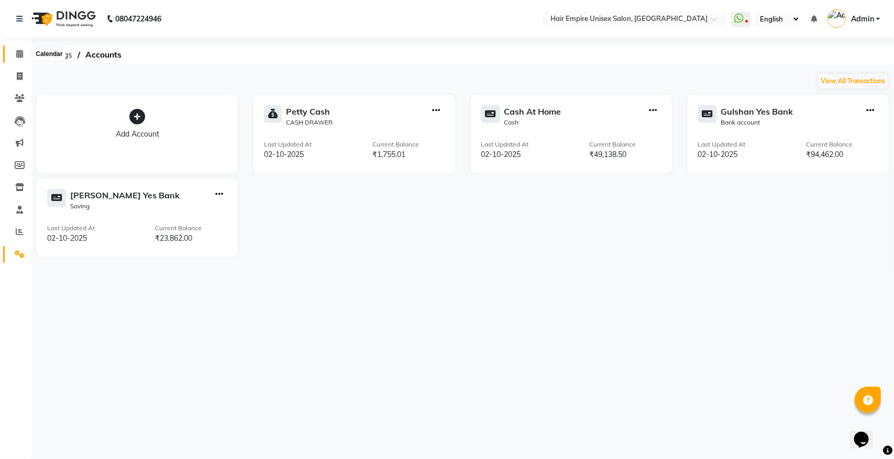
click at [20, 57] on icon at bounding box center [19, 54] width 7 height 8
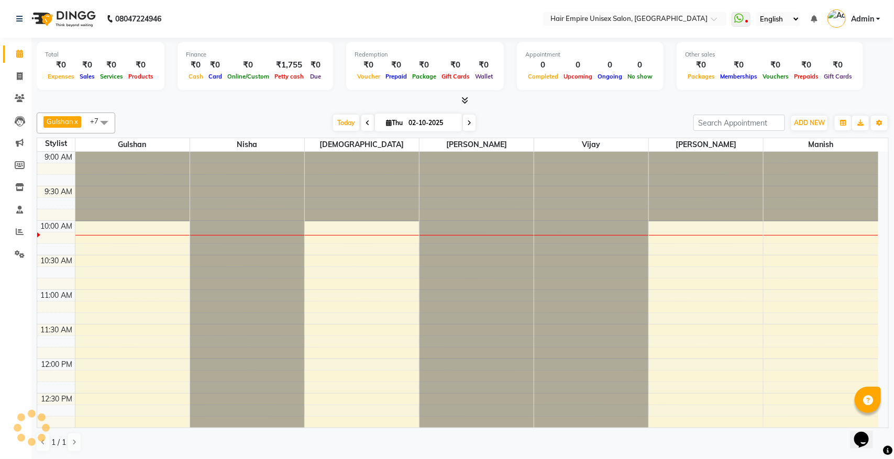
scroll to position [70, 0]
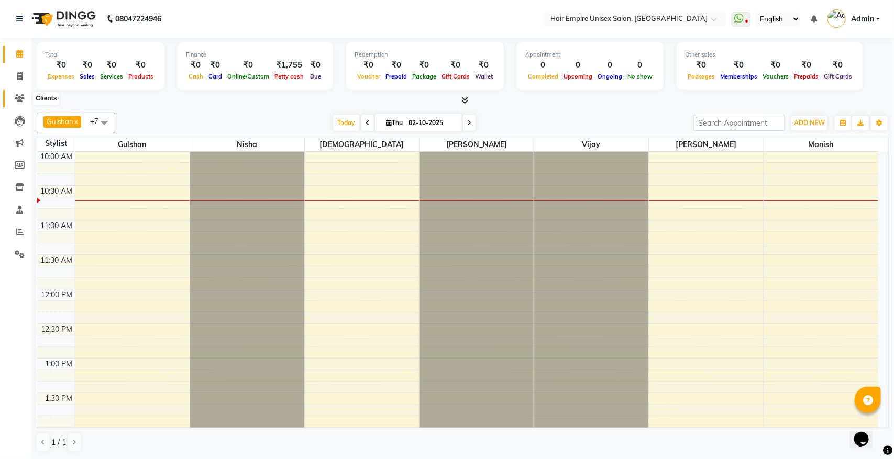
click at [21, 98] on icon at bounding box center [20, 98] width 10 height 8
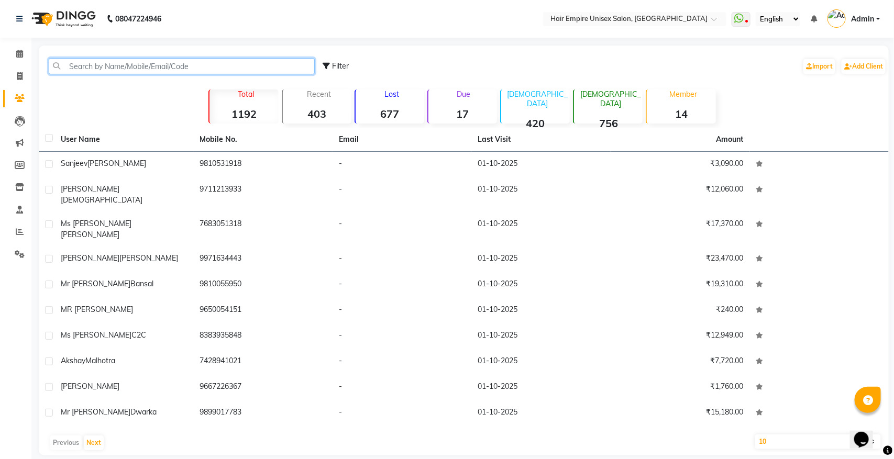
click at [182, 60] on input "text" at bounding box center [182, 66] width 266 height 16
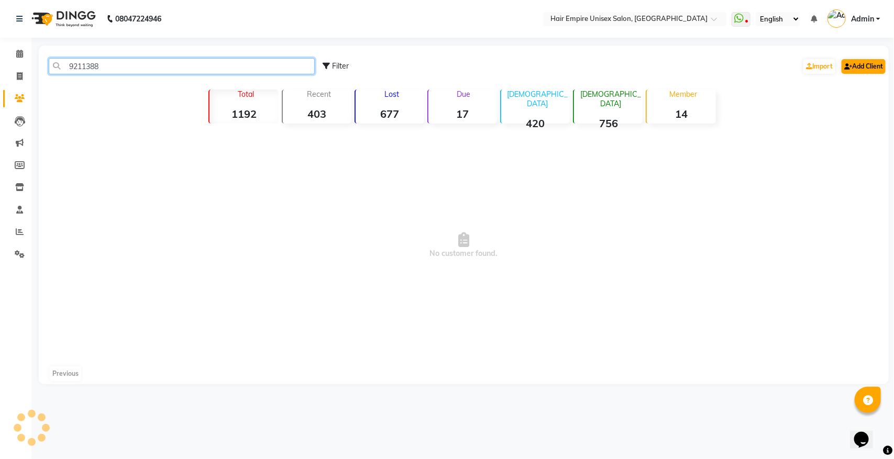
type input "9211388"
click at [861, 62] on link "Add Client" at bounding box center [864, 66] width 44 height 15
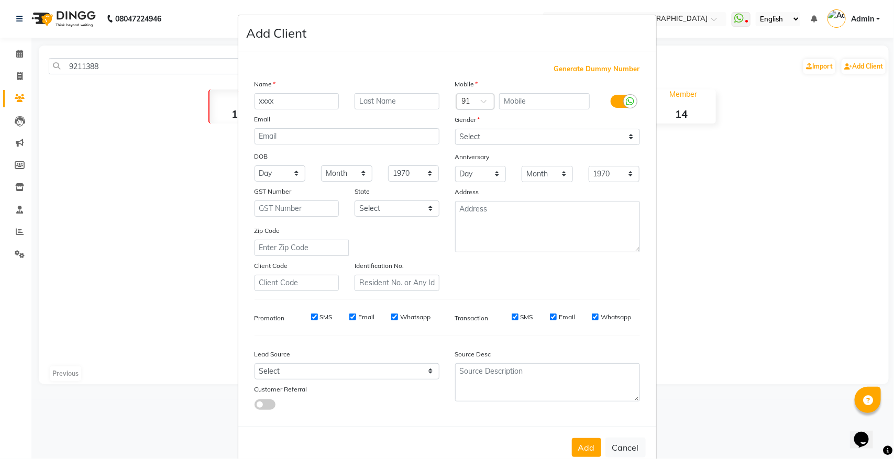
type input "xxxx"
click at [573, 103] on input "text" at bounding box center [544, 101] width 91 height 16
type input "9211388988"
click at [554, 133] on select "Select [DEMOGRAPHIC_DATA] [DEMOGRAPHIC_DATA] Other Prefer Not To Say" at bounding box center [547, 137] width 185 height 16
select select "[DEMOGRAPHIC_DATA]"
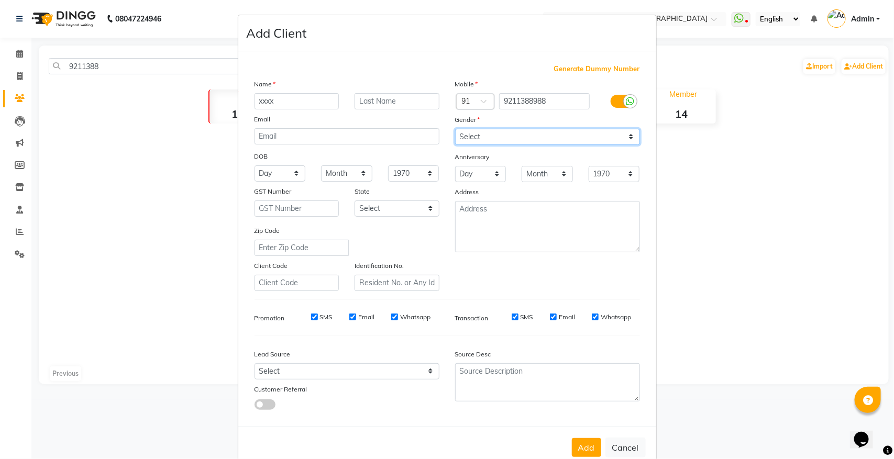
click at [455, 129] on select "Select [DEMOGRAPHIC_DATA] [DEMOGRAPHIC_DATA] Other Prefer Not To Say" at bounding box center [547, 137] width 185 height 16
click at [584, 443] on button "Add" at bounding box center [586, 448] width 29 height 19
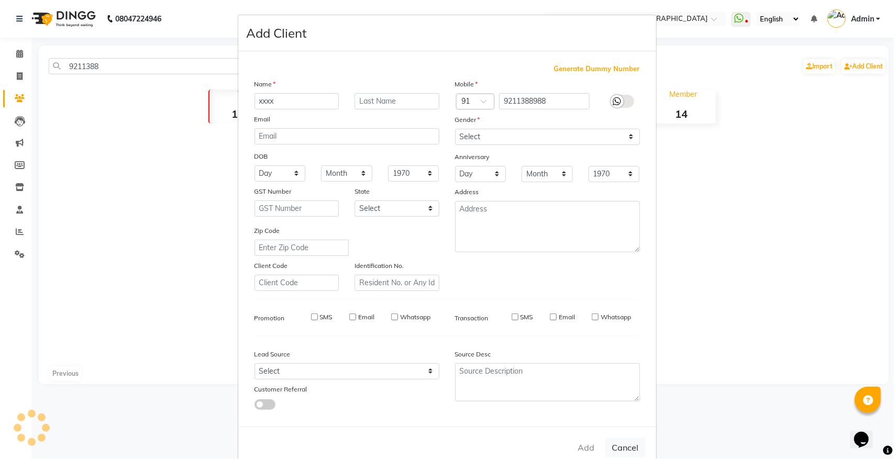
select select
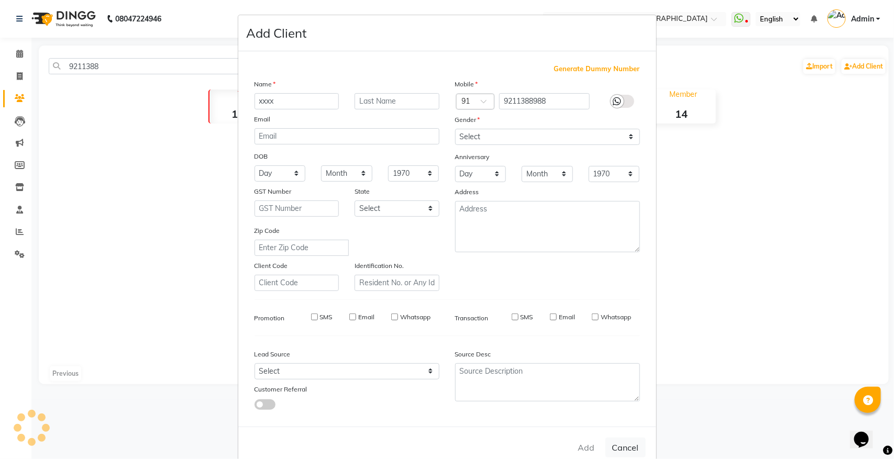
select select
checkbox input "false"
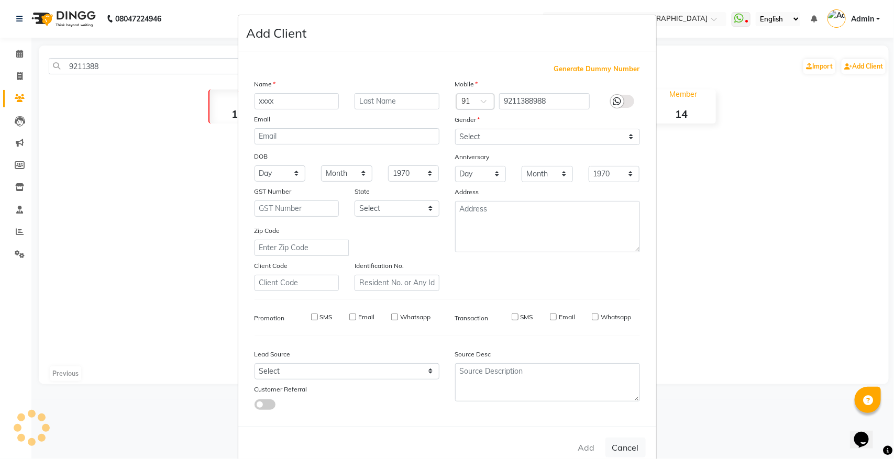
checkbox input "false"
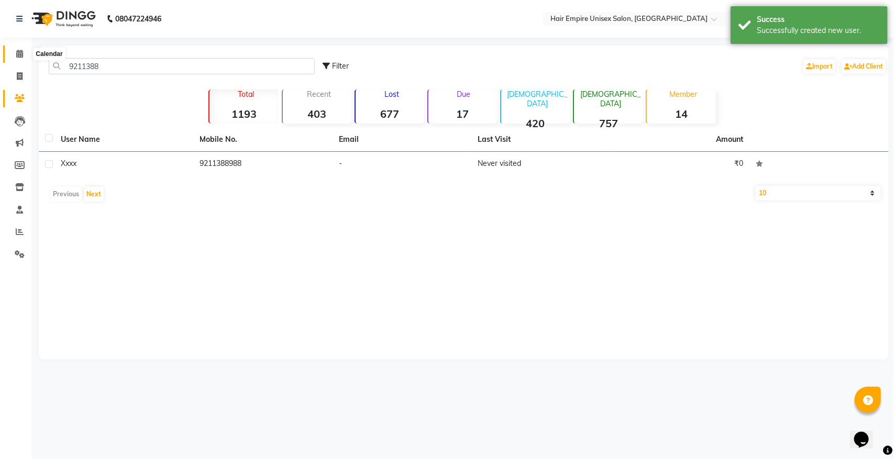
click at [15, 56] on span at bounding box center [19, 54] width 18 height 12
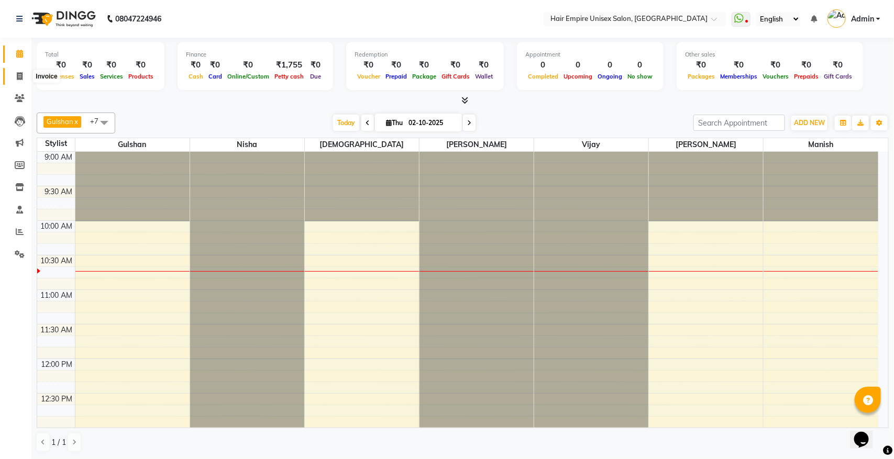
click at [18, 74] on icon at bounding box center [20, 76] width 6 height 8
select select "5055"
select select "service"
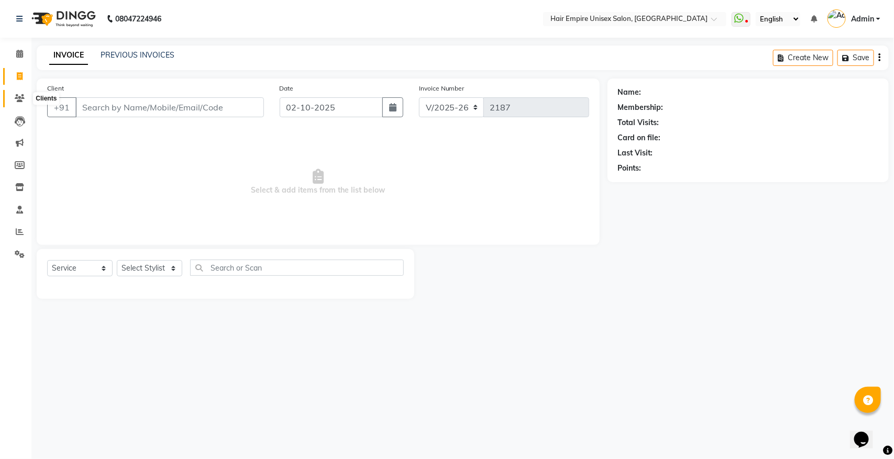
click at [16, 97] on icon at bounding box center [20, 98] width 10 height 8
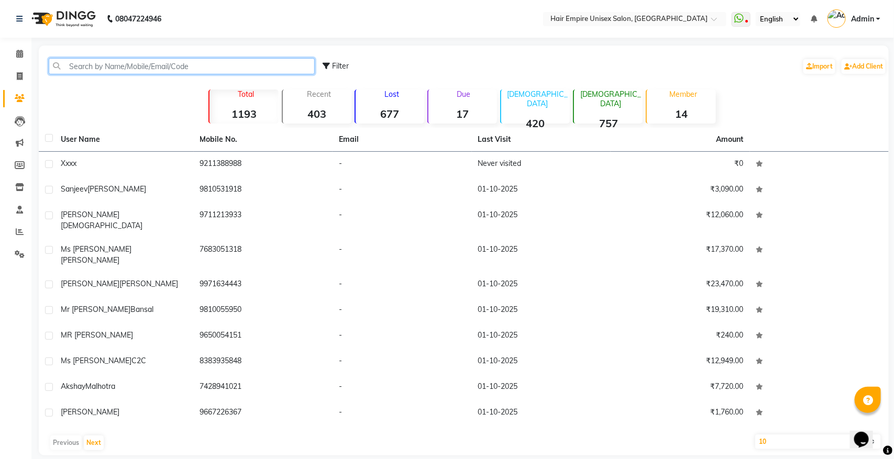
click at [122, 67] on input "text" at bounding box center [182, 66] width 266 height 16
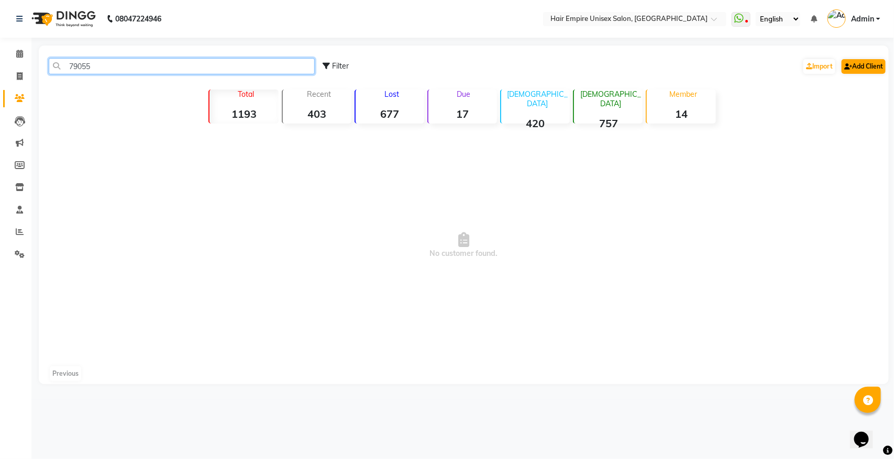
type input "79055"
click at [857, 61] on link "Add Client" at bounding box center [864, 66] width 44 height 15
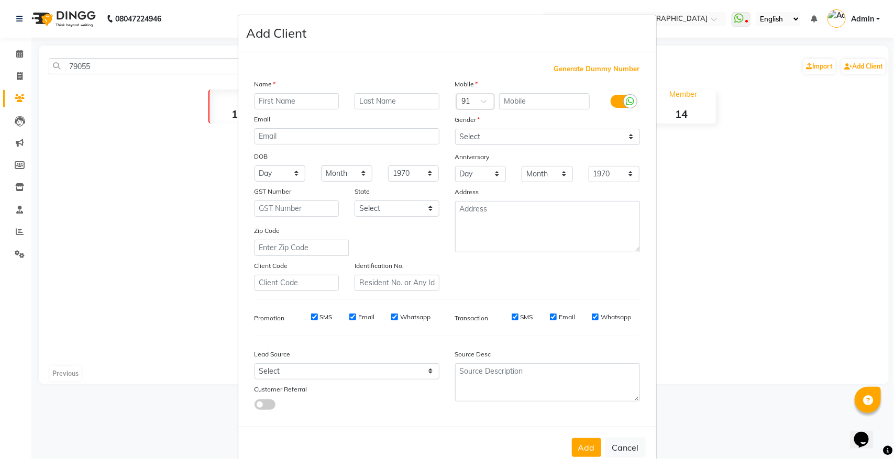
click at [278, 97] on input "text" at bounding box center [297, 101] width 85 height 16
type input "xxxx"
click at [543, 103] on input "text" at bounding box center [544, 101] width 91 height 16
type input "7905523377"
click at [508, 138] on select "Select [DEMOGRAPHIC_DATA] [DEMOGRAPHIC_DATA] Other Prefer Not To Say" at bounding box center [547, 137] width 185 height 16
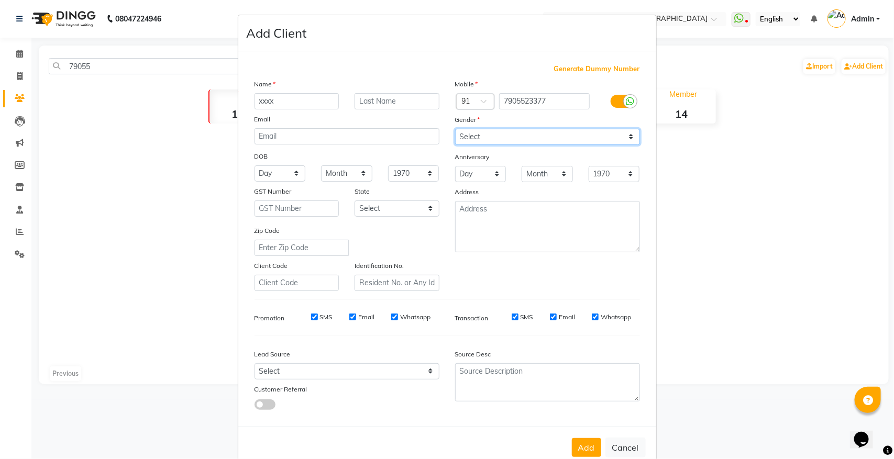
click at [455, 129] on select "Select [DEMOGRAPHIC_DATA] [DEMOGRAPHIC_DATA] Other Prefer Not To Say" at bounding box center [547, 137] width 185 height 16
click at [532, 137] on select "Select [DEMOGRAPHIC_DATA] [DEMOGRAPHIC_DATA] Other Prefer Not To Say" at bounding box center [547, 137] width 185 height 16
select select "[DEMOGRAPHIC_DATA]"
click at [455, 129] on select "Select [DEMOGRAPHIC_DATA] [DEMOGRAPHIC_DATA] Other Prefer Not To Say" at bounding box center [547, 137] width 185 height 16
click at [575, 440] on button "Add" at bounding box center [586, 448] width 29 height 19
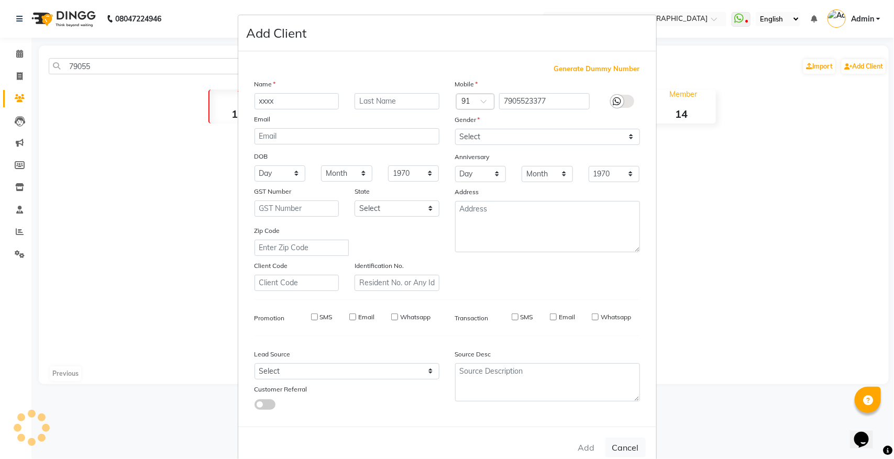
select select
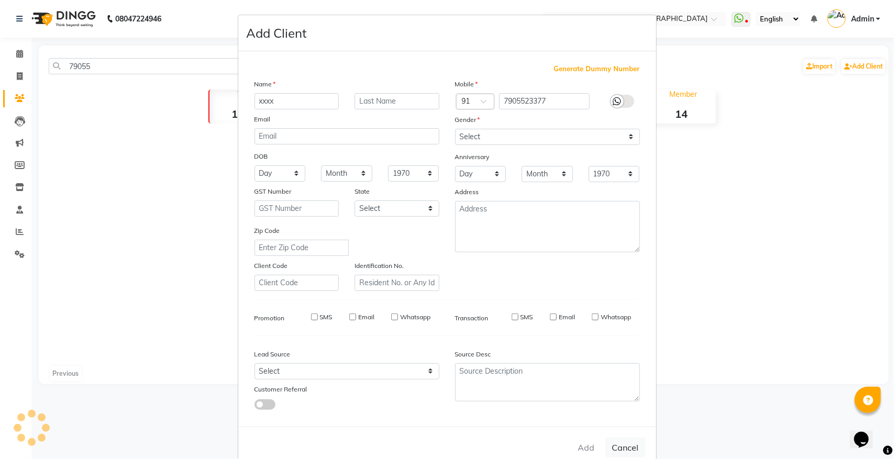
select select
checkbox input "false"
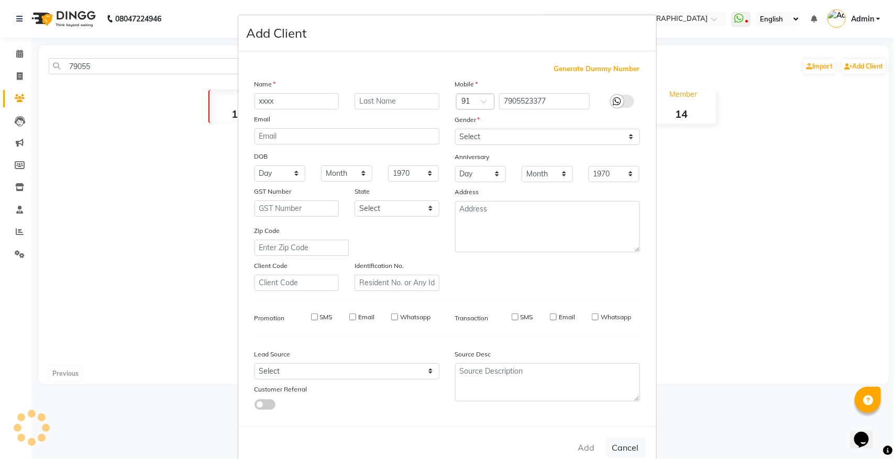
checkbox input "false"
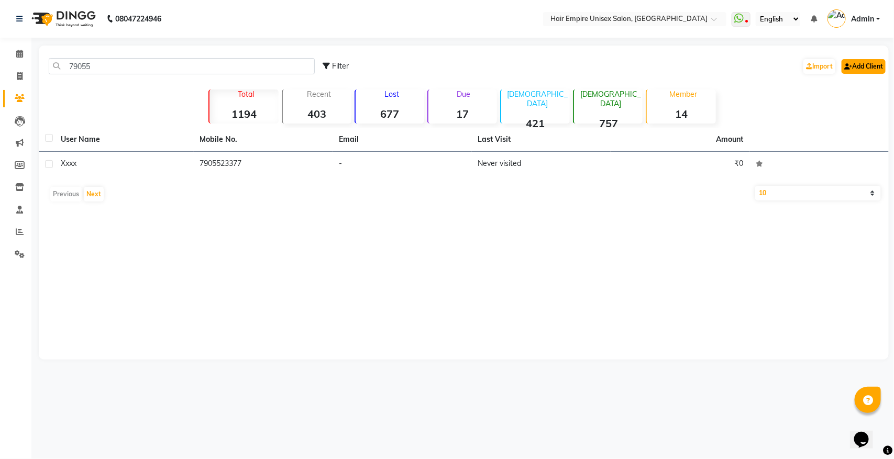
click at [866, 63] on link "Add Client" at bounding box center [864, 66] width 44 height 15
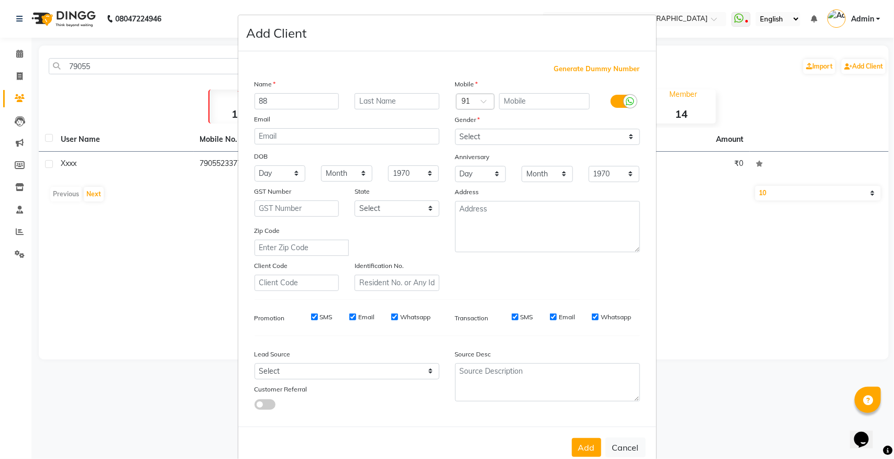
type input "8"
type input "xxxx"
click at [554, 105] on input "text" at bounding box center [544, 101] width 91 height 16
type input "8851841235"
click at [538, 133] on select "Select [DEMOGRAPHIC_DATA] [DEMOGRAPHIC_DATA] Other Prefer Not To Say" at bounding box center [547, 137] width 185 height 16
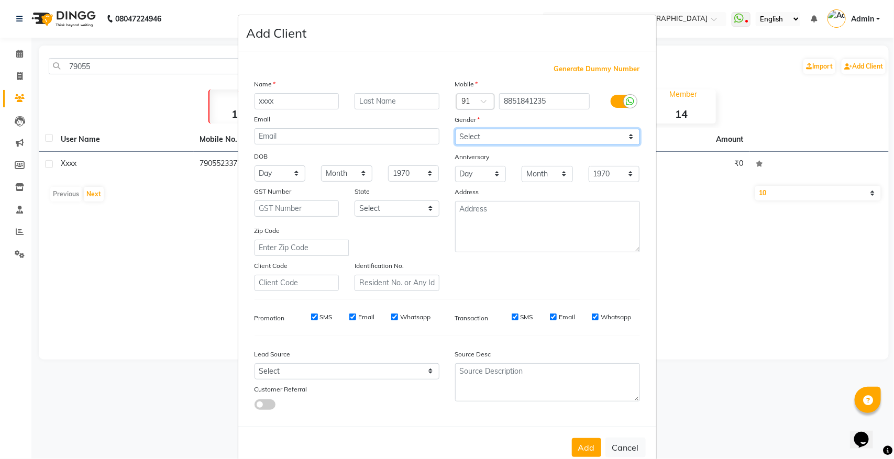
select select "[DEMOGRAPHIC_DATA]"
click at [455, 129] on select "Select [DEMOGRAPHIC_DATA] [DEMOGRAPHIC_DATA] Other Prefer Not To Say" at bounding box center [547, 137] width 185 height 16
click at [574, 440] on button "Add" at bounding box center [586, 448] width 29 height 19
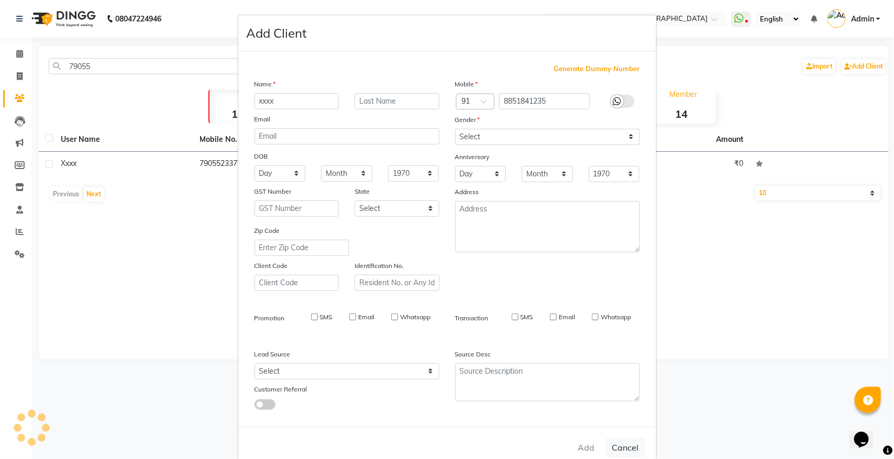
select select
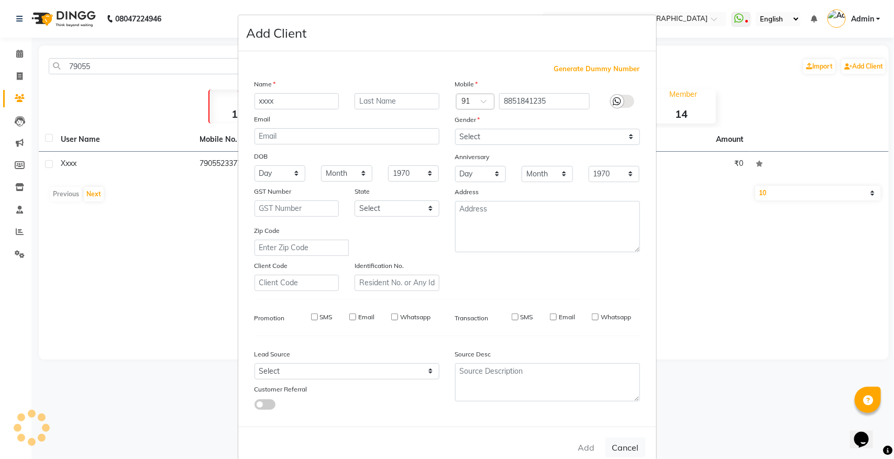
select select
checkbox input "false"
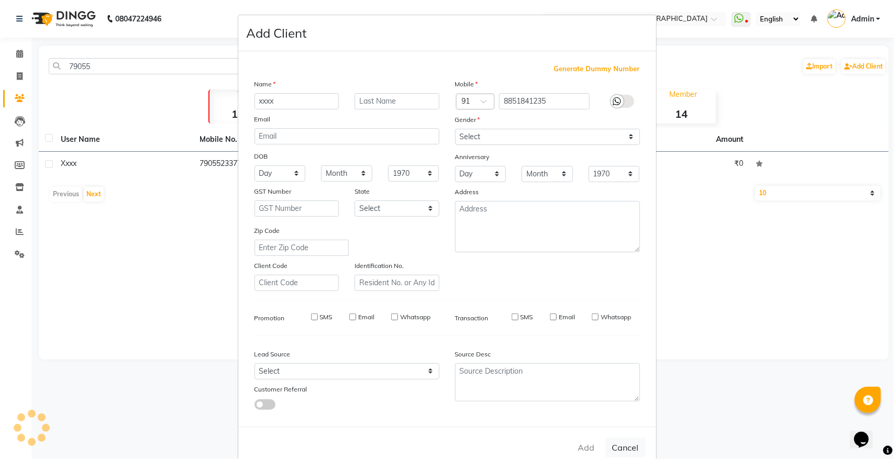
checkbox input "false"
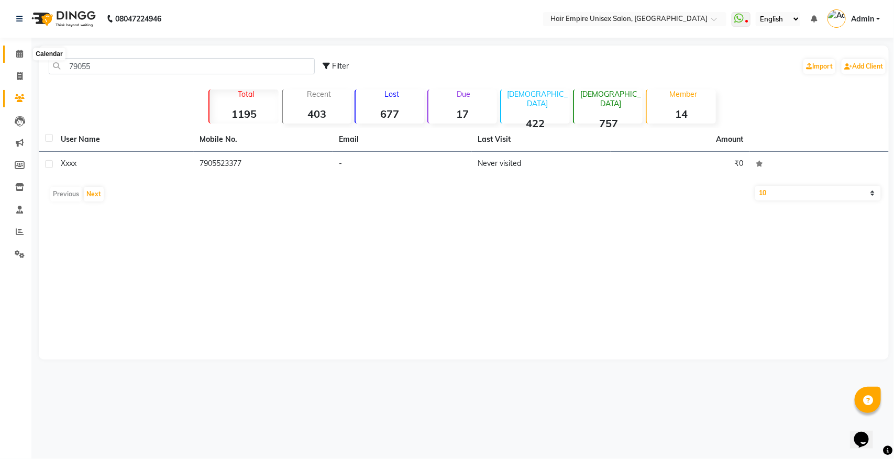
click at [20, 51] on icon at bounding box center [19, 54] width 7 height 8
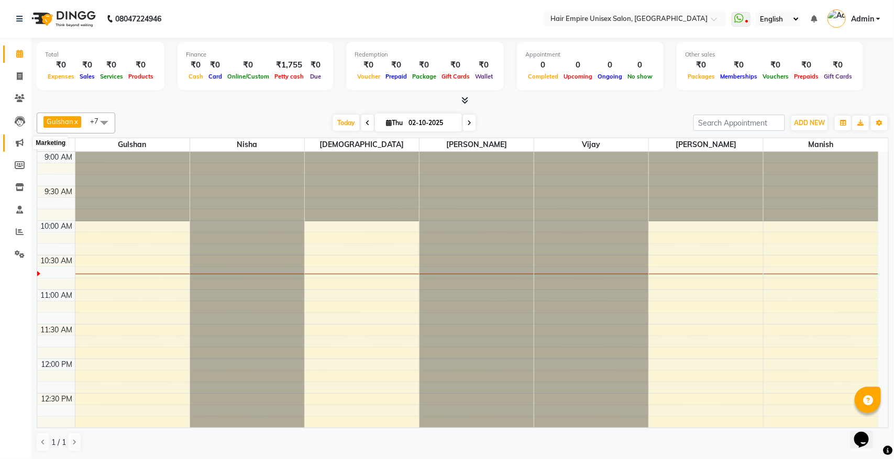
click at [21, 145] on icon at bounding box center [20, 143] width 8 height 8
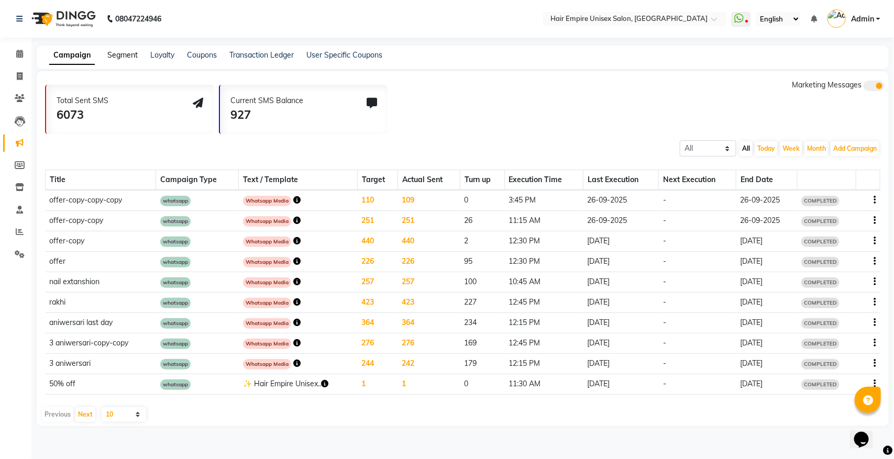
click at [130, 53] on link "Segment" at bounding box center [122, 54] width 30 height 9
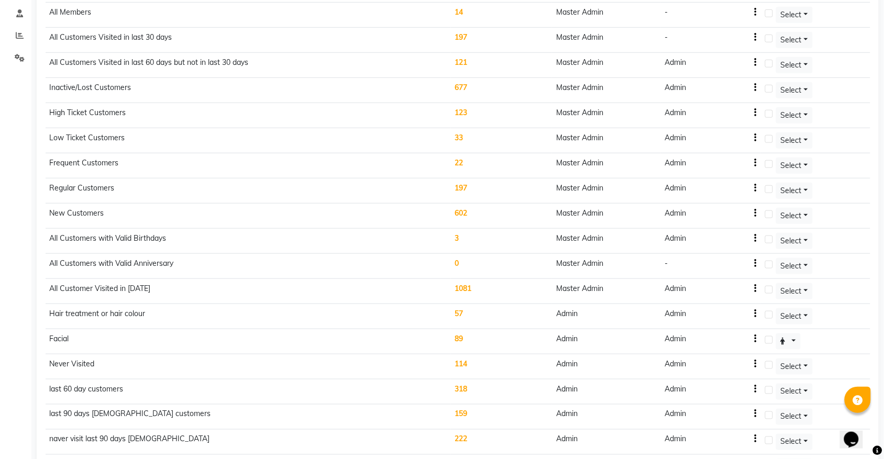
scroll to position [262, 0]
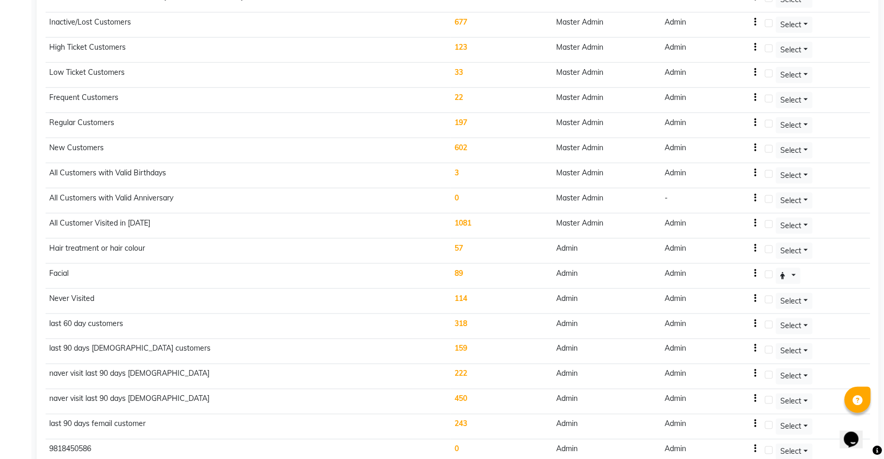
click at [465, 304] on td "114" at bounding box center [502, 301] width 102 height 25
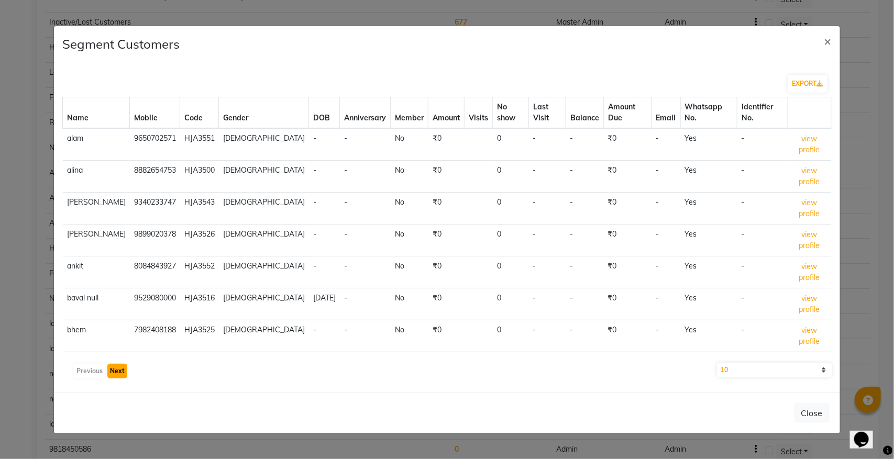
click at [125, 364] on button "Next" at bounding box center [117, 371] width 20 height 15
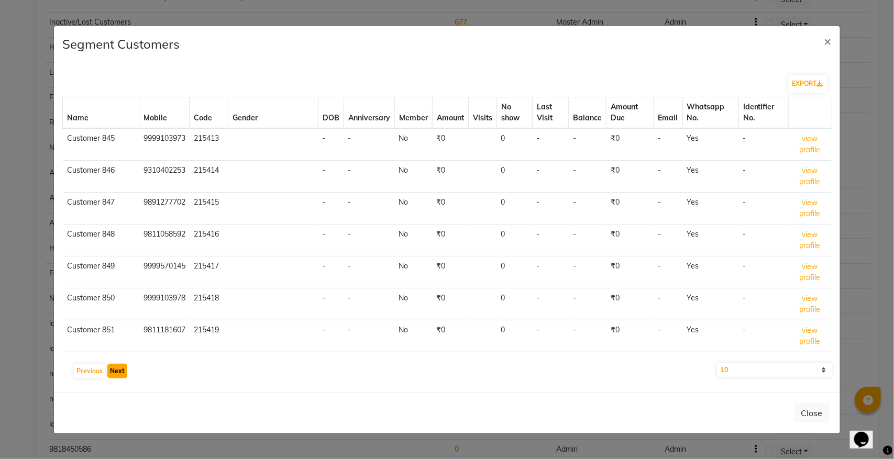
click at [125, 364] on button "Next" at bounding box center [117, 371] width 20 height 15
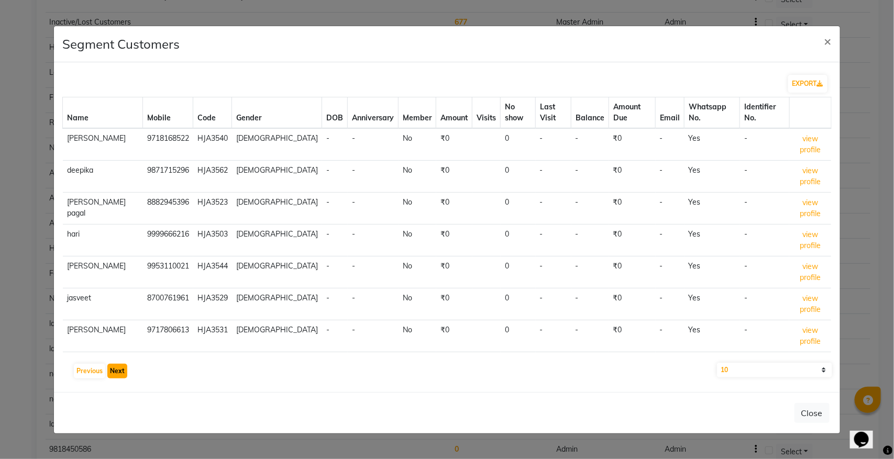
click at [125, 364] on button "Next" at bounding box center [117, 371] width 20 height 15
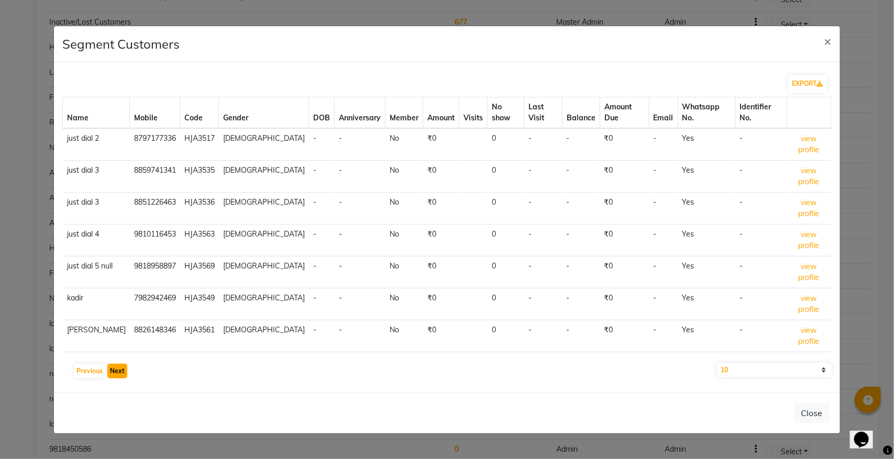
click at [125, 364] on button "Next" at bounding box center [117, 371] width 20 height 15
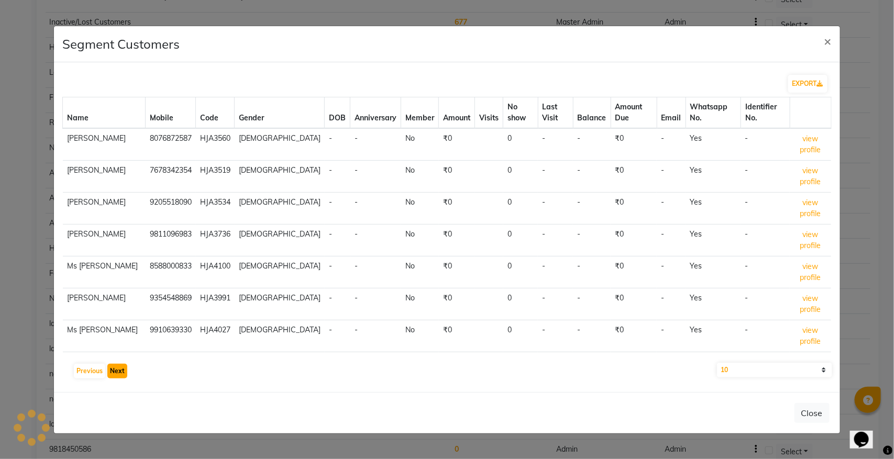
click at [125, 364] on button "Next" at bounding box center [117, 371] width 20 height 15
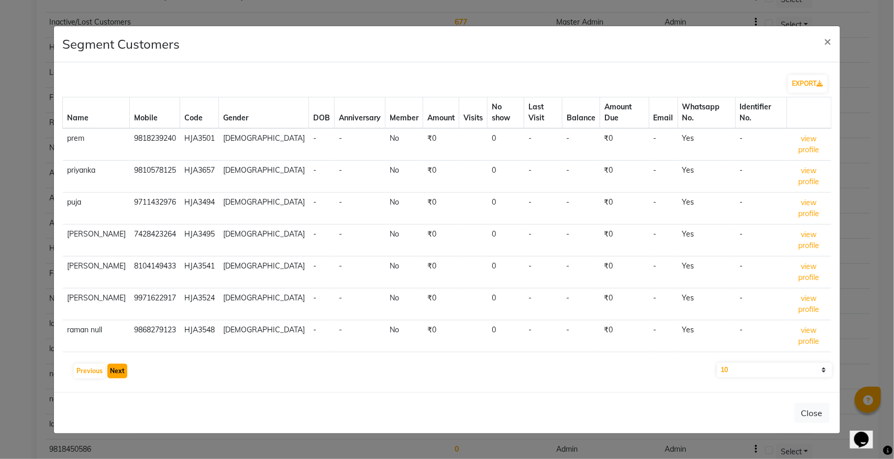
click at [125, 364] on button "Next" at bounding box center [117, 371] width 20 height 15
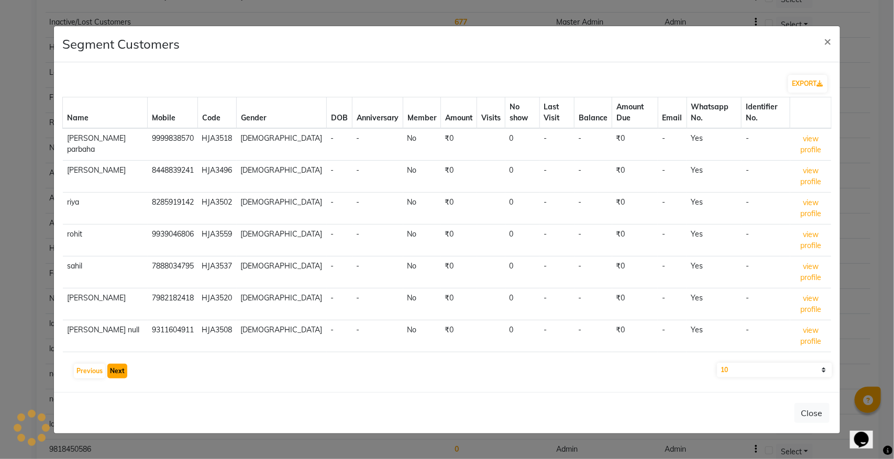
click at [125, 364] on button "Next" at bounding box center [117, 371] width 20 height 15
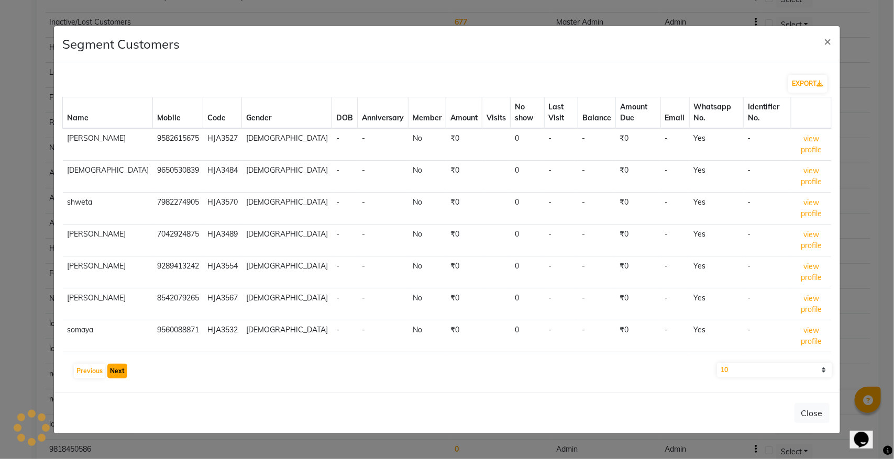
click at [125, 364] on button "Next" at bounding box center [117, 371] width 20 height 15
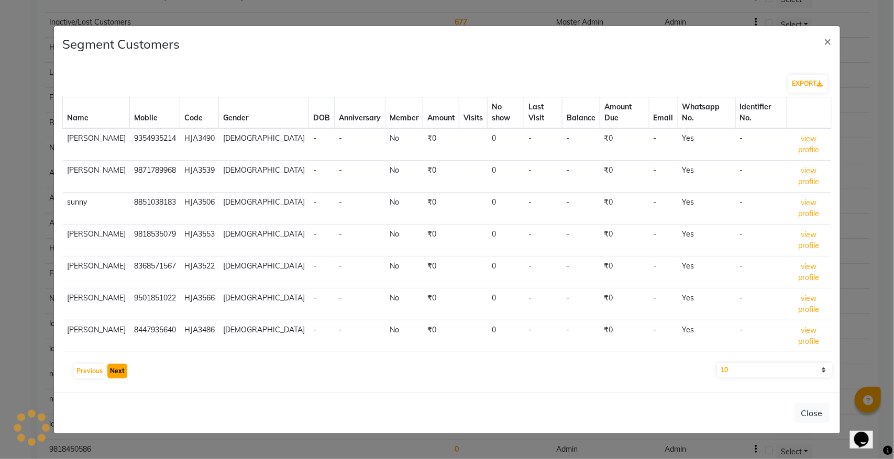
click at [125, 364] on button "Next" at bounding box center [117, 371] width 20 height 15
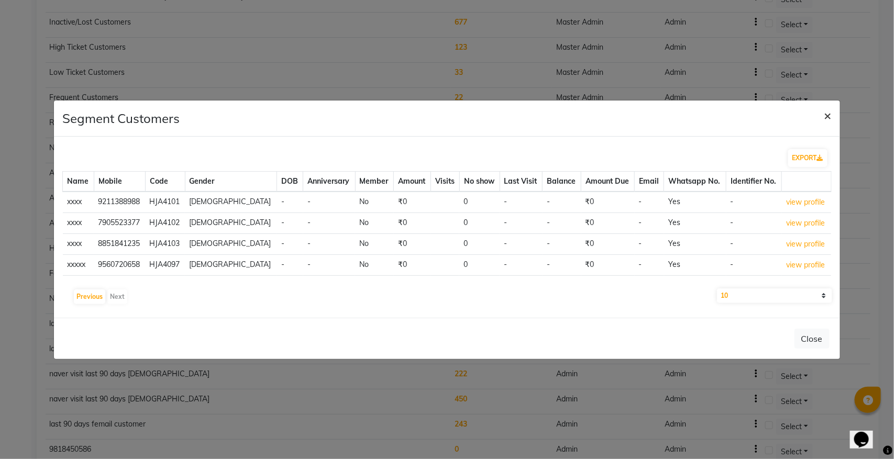
click at [828, 113] on span "×" at bounding box center [828, 115] width 7 height 16
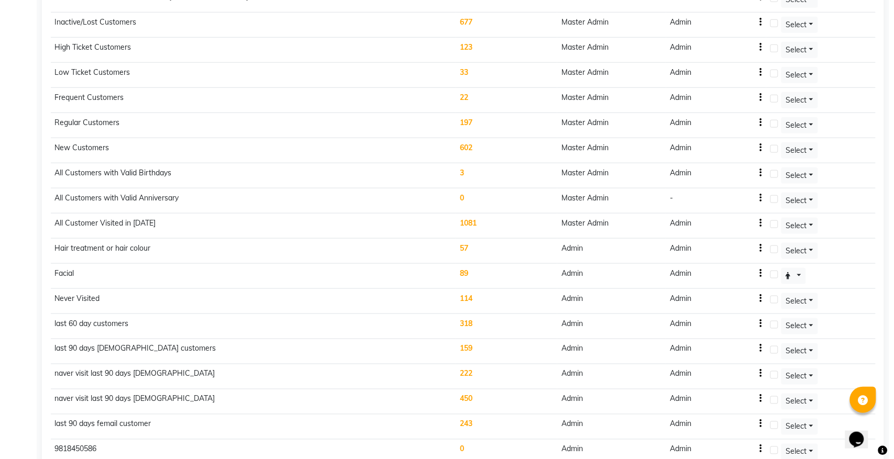
scroll to position [0, 0]
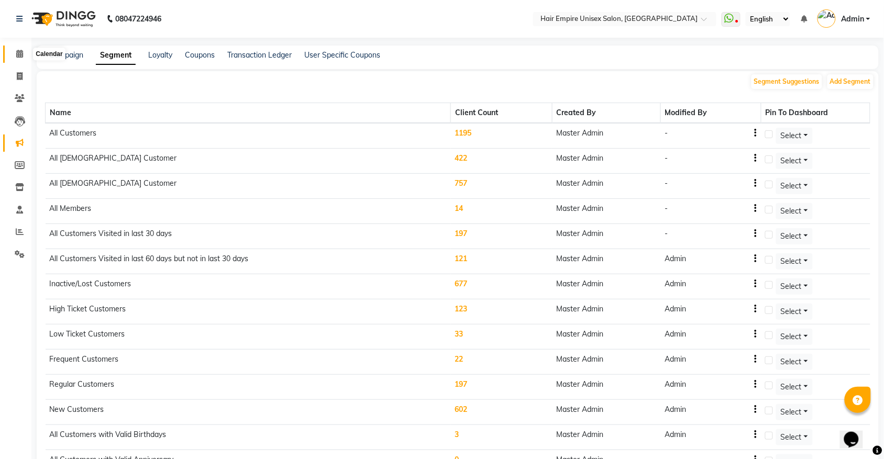
click at [19, 51] on icon at bounding box center [19, 54] width 7 height 8
